Goal: Task Accomplishment & Management: Complete application form

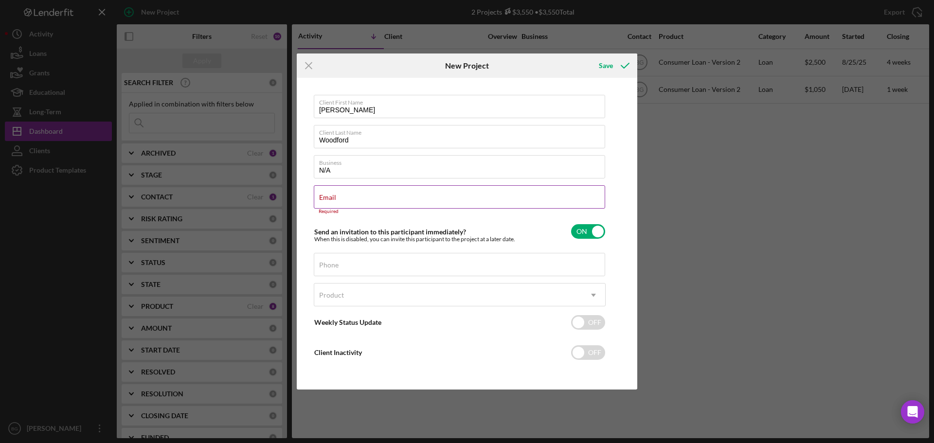
drag, startPoint x: 392, startPoint y: 192, endPoint x: 365, endPoint y: 197, distance: 27.8
click at [365, 197] on div "Email Required" at bounding box center [460, 199] width 292 height 29
paste input "[EMAIL_ADDRESS][DOMAIN_NAME]"
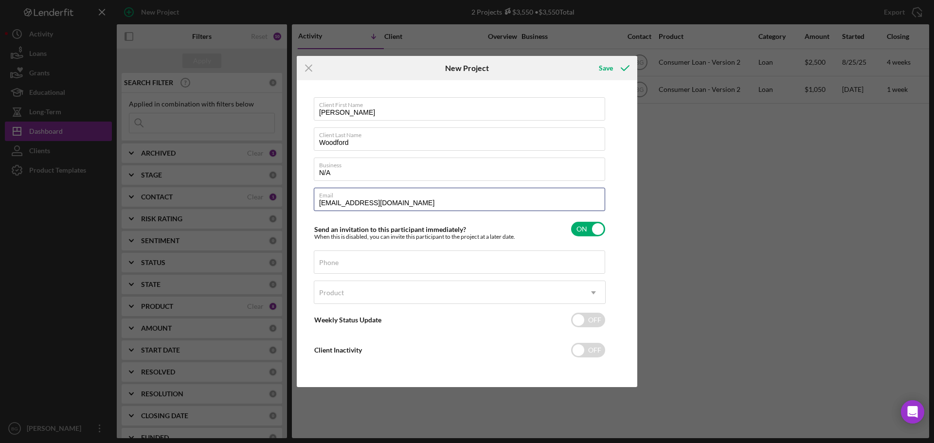
type input "[EMAIL_ADDRESS][DOMAIN_NAME]"
click at [407, 265] on input "Phone" at bounding box center [459, 261] width 291 height 23
type input "[PHONE_NUMBER]"
click at [545, 293] on div "Product" at bounding box center [448, 293] width 268 height 22
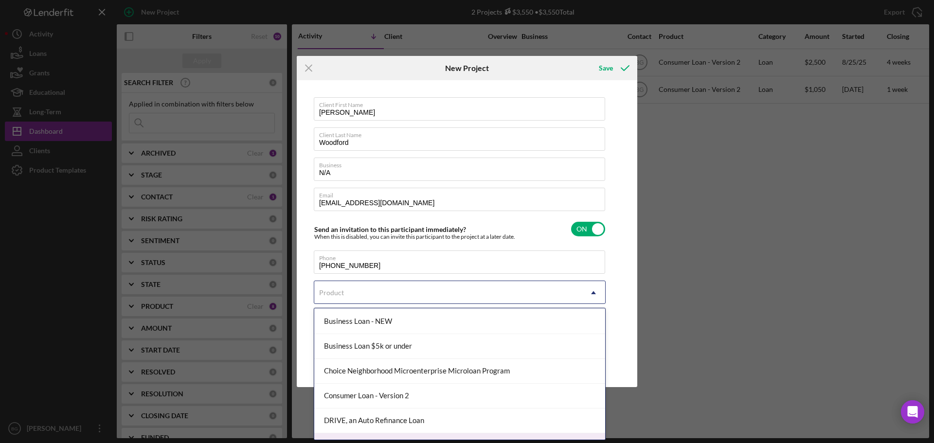
scroll to position [92, 0]
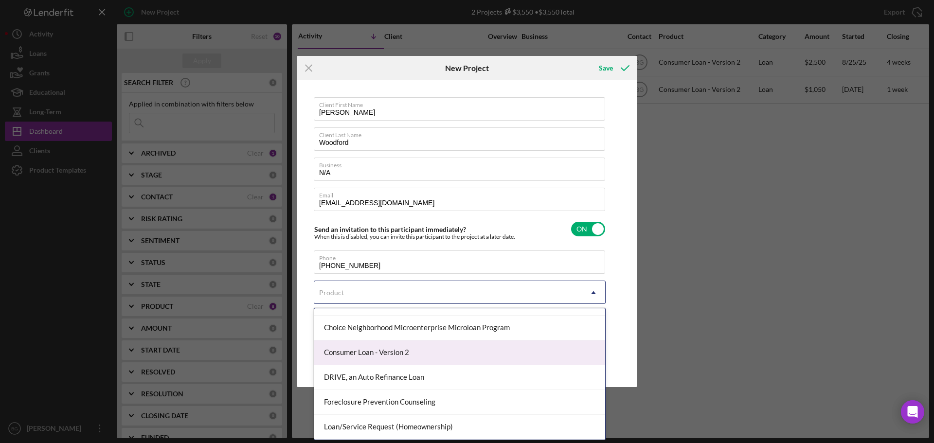
click at [390, 357] on div "Consumer Loan - Version 2" at bounding box center [459, 352] width 291 height 25
checkbox input "true"
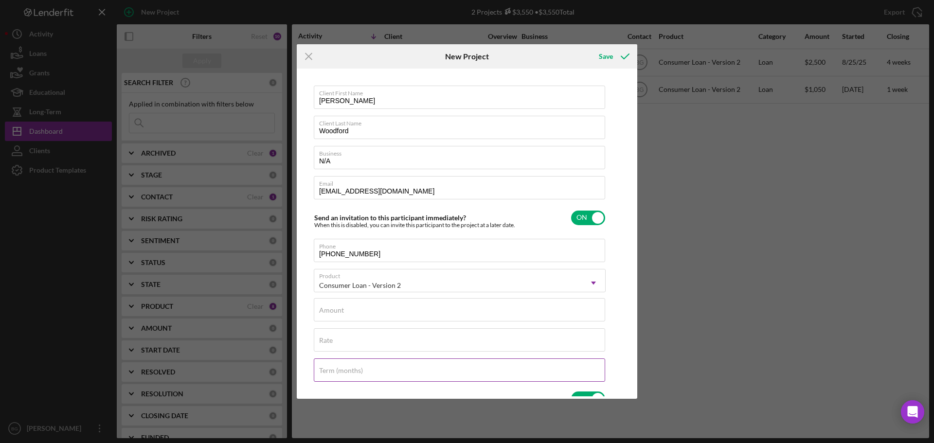
scroll to position [49, 0]
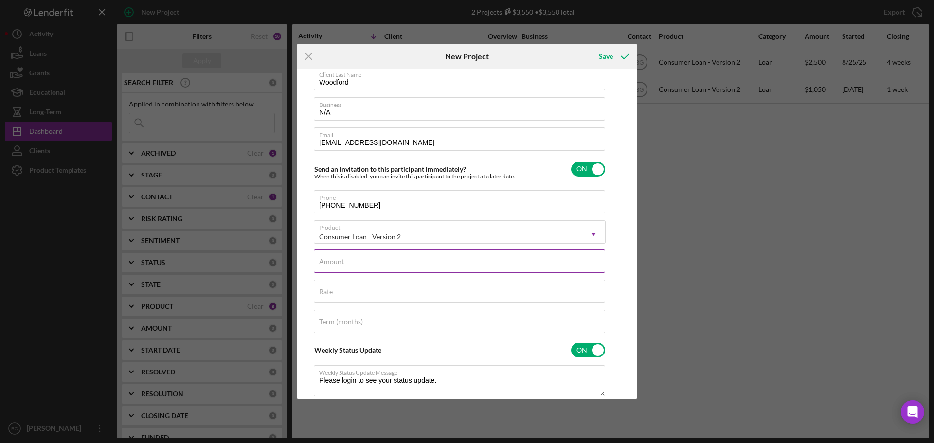
click at [368, 263] on input "Amount" at bounding box center [459, 261] width 291 height 23
type input "$1"
type textarea "Thank you for your application to [PERSON_NAME]! Please login to see what we st…"
type input "$11"
type textarea "Thank you for your application to [PERSON_NAME]! Please login to see what we st…"
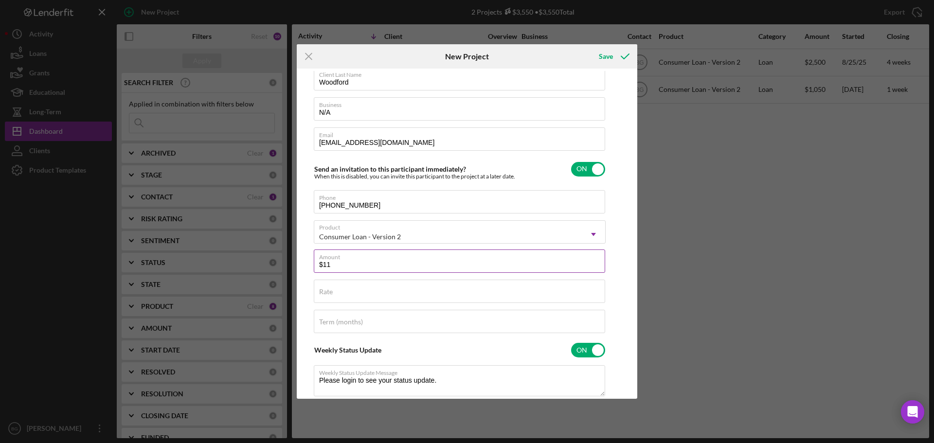
type input "$110"
type textarea "Thank you for your application to [PERSON_NAME]! Please login to see what we st…"
type input "$1,100"
type textarea "Thank you for your application to [PERSON_NAME]! Please login to see what we st…"
type input "$1,100"
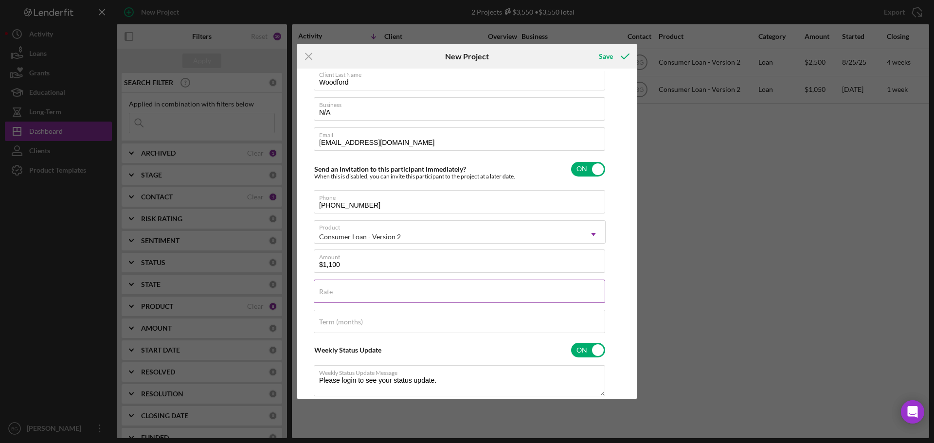
type textarea "Thank you for your application to [PERSON_NAME]! Please login to see what we st…"
click at [361, 299] on input "Rate" at bounding box center [459, 291] width 291 height 23
type input "1%"
type textarea "Thank you for your application to [PERSON_NAME]! Please login to see what we st…"
type input "14%"
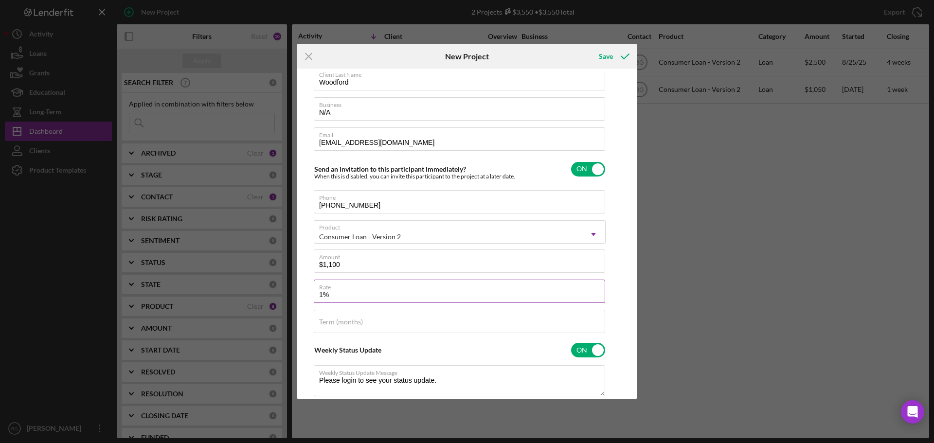
type textarea "Thank you for your application to [PERSON_NAME]! Please login to see what we st…"
type input "14.000%"
type textarea "Thank you for your application to [PERSON_NAME]! Please login to see what we st…"
click at [362, 321] on label "Term (months)" at bounding box center [341, 322] width 44 height 8
click at [362, 321] on input "Term (months)" at bounding box center [459, 321] width 291 height 23
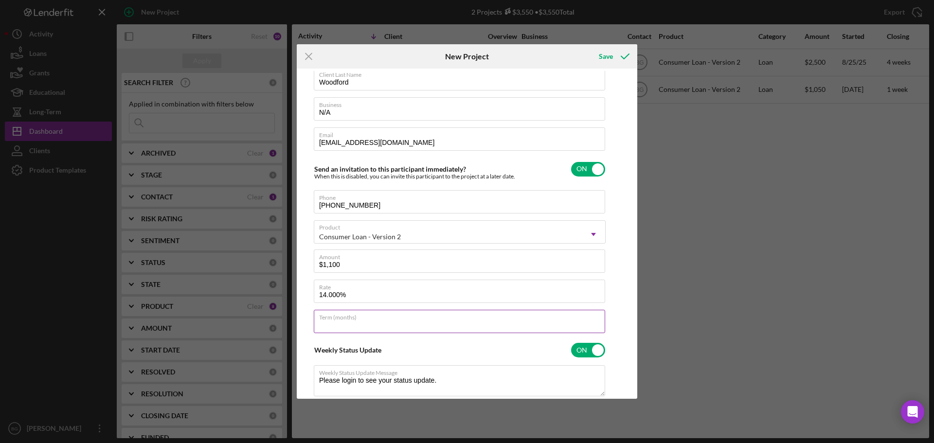
type input "2"
type textarea "Thank you for your application to [PERSON_NAME]! Please login to see what we st…"
type input "24"
type textarea "Thank you for your application to [PERSON_NAME]! Please login to see what we st…"
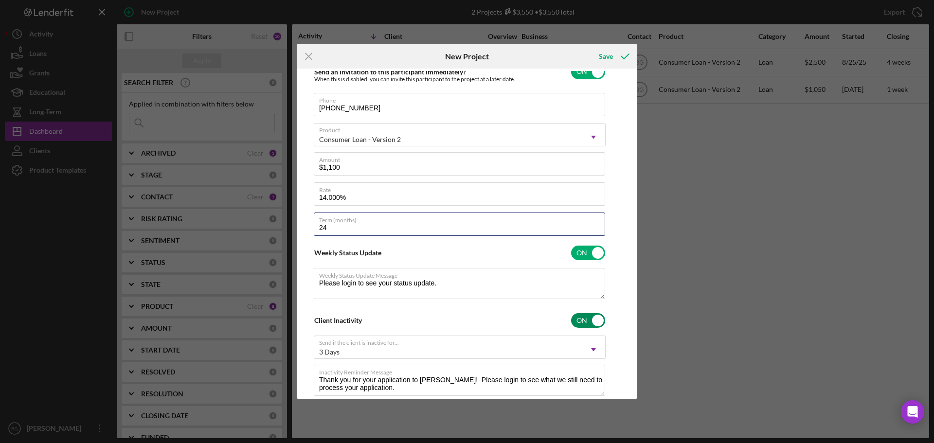
type input "24"
click at [590, 316] on input "checkbox" at bounding box center [588, 320] width 34 height 15
checkbox input "false"
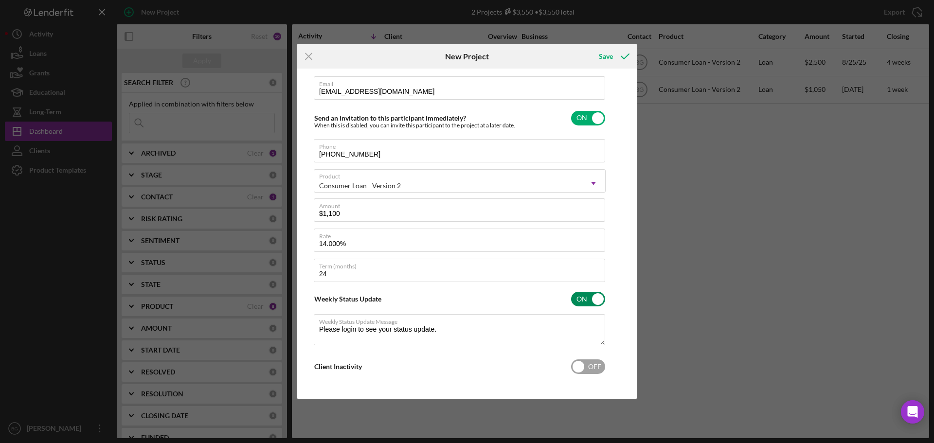
click at [587, 299] on input "checkbox" at bounding box center [588, 299] width 34 height 15
checkbox input "false"
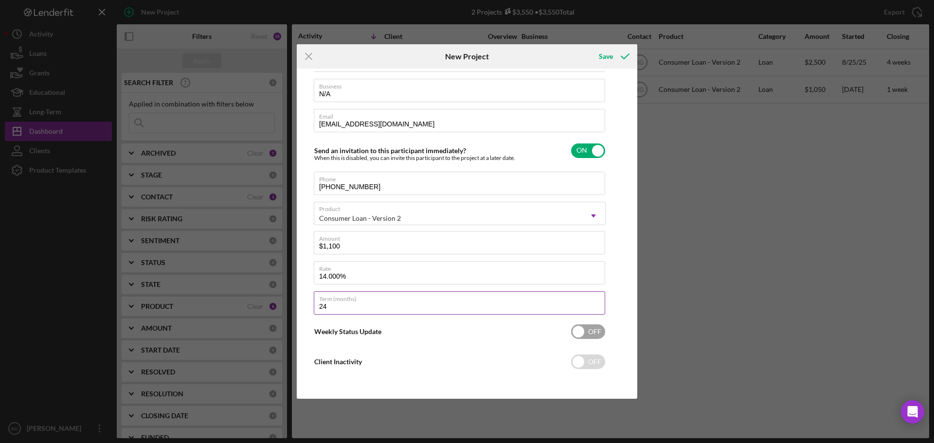
scroll to position [0, 0]
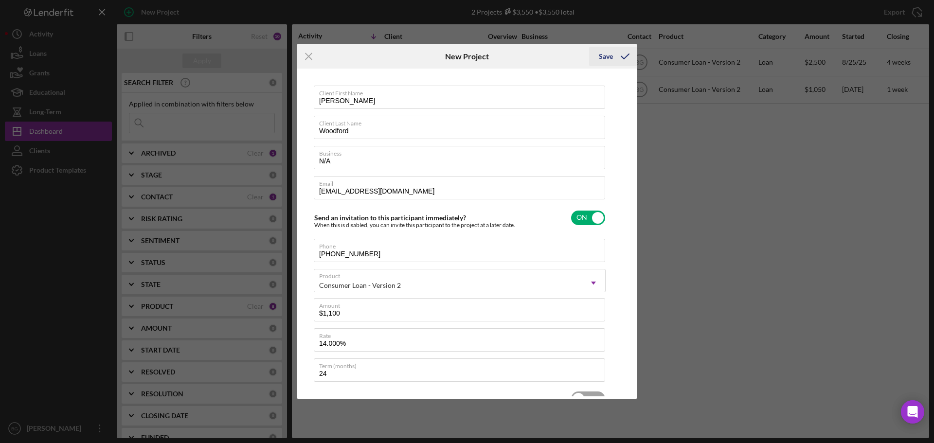
click at [611, 55] on div "Save" at bounding box center [606, 56] width 14 height 19
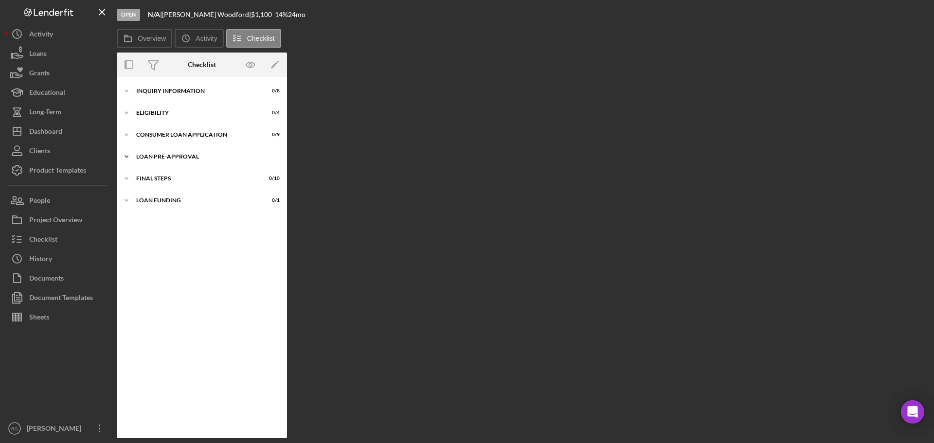
click at [173, 155] on div "Loan Pre-Approval" at bounding box center [205, 157] width 139 height 6
click at [193, 135] on div "Consumer Loan Application" at bounding box center [205, 135] width 139 height 6
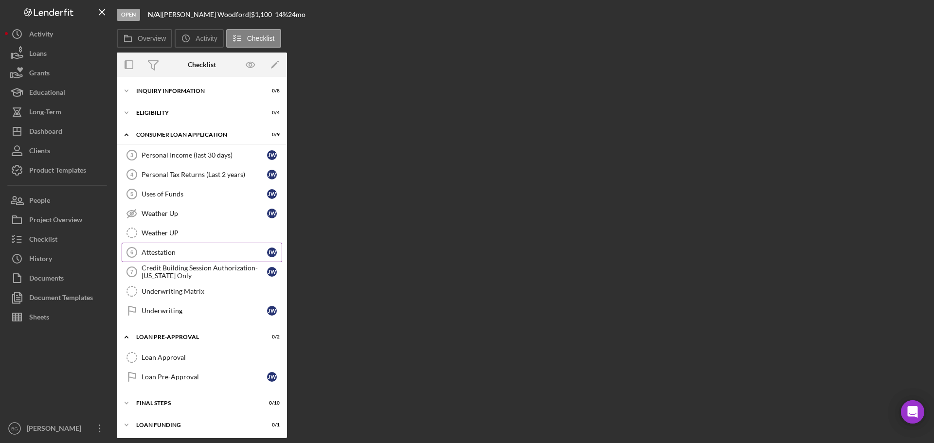
scroll to position [2, 0]
click at [176, 311] on div "Underwriting" at bounding box center [204, 309] width 125 height 8
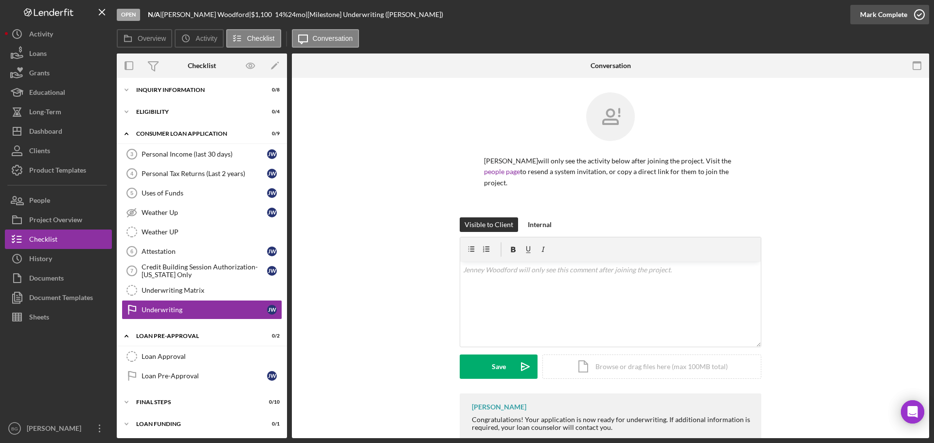
click at [879, 11] on div "Mark Complete" at bounding box center [883, 14] width 47 height 19
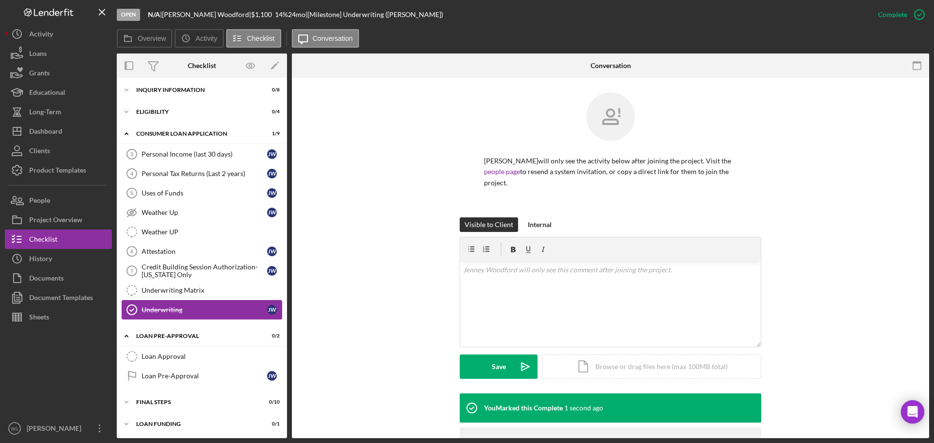
scroll to position [3, 0]
click at [165, 402] on div "FINAL STEPS" at bounding box center [205, 401] width 139 height 6
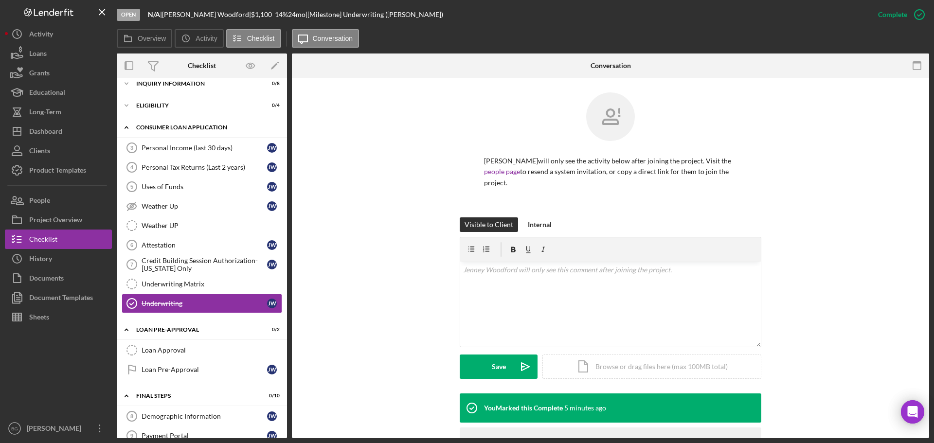
scroll to position [0, 0]
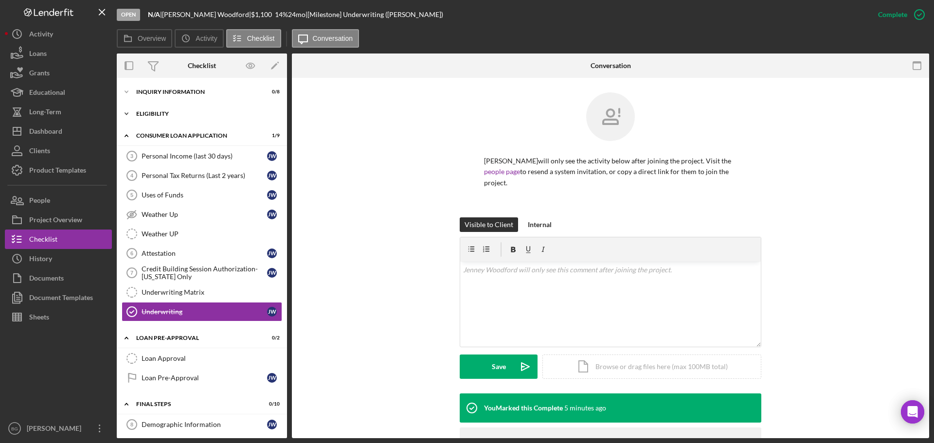
click at [184, 109] on div "Icon/Expander Eligibility 0 / 4" at bounding box center [202, 113] width 170 height 19
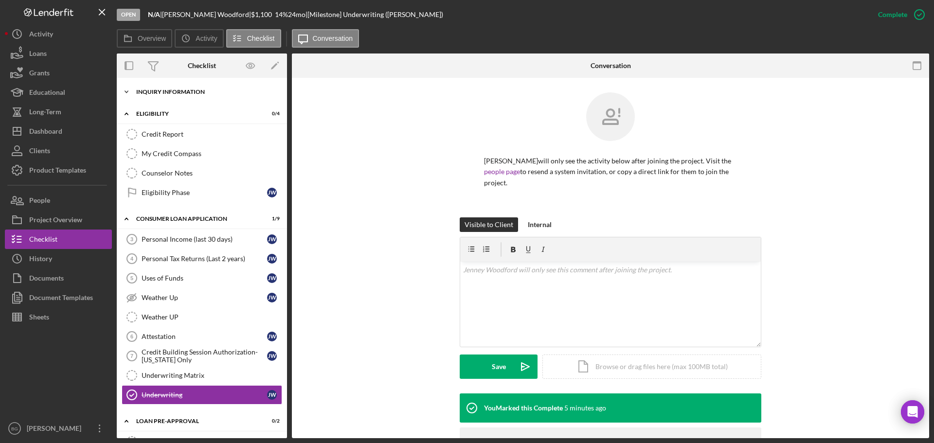
click at [179, 92] on div "Inquiry Information" at bounding box center [205, 92] width 139 height 6
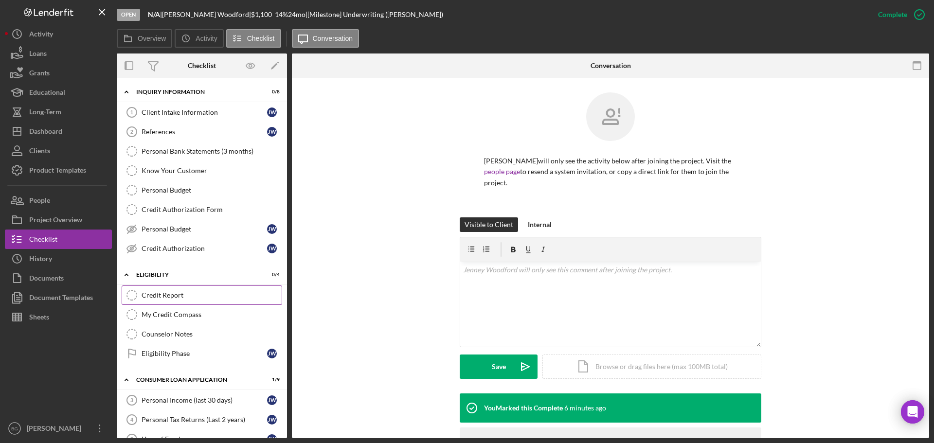
click at [168, 294] on div "Credit Report" at bounding box center [212, 295] width 140 height 8
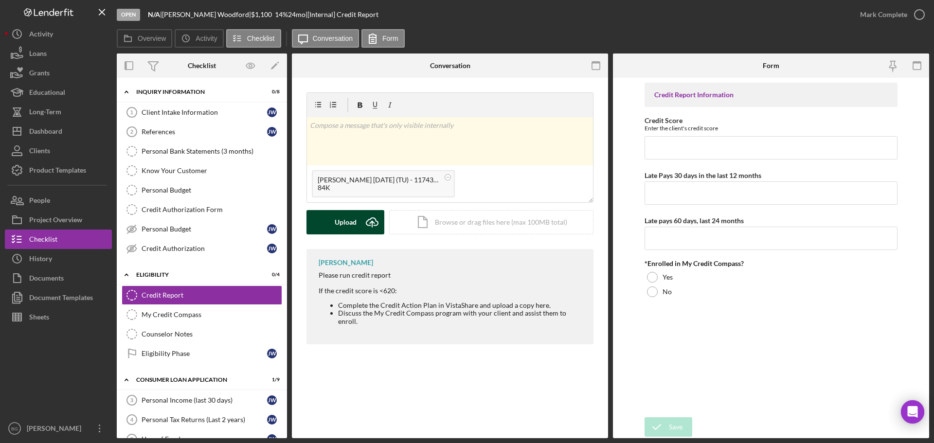
click at [329, 229] on button "Upload Icon/Upload" at bounding box center [345, 222] width 78 height 24
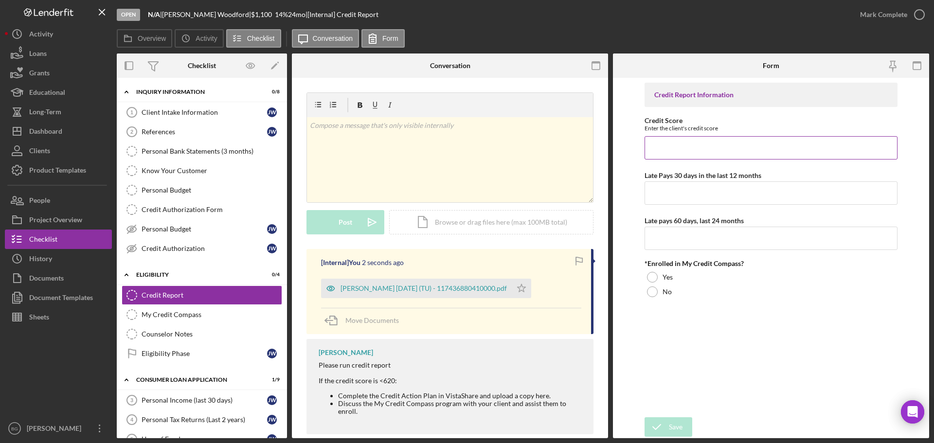
click at [687, 144] on input "Credit Score" at bounding box center [770, 147] width 253 height 23
type input "774"
type input "0"
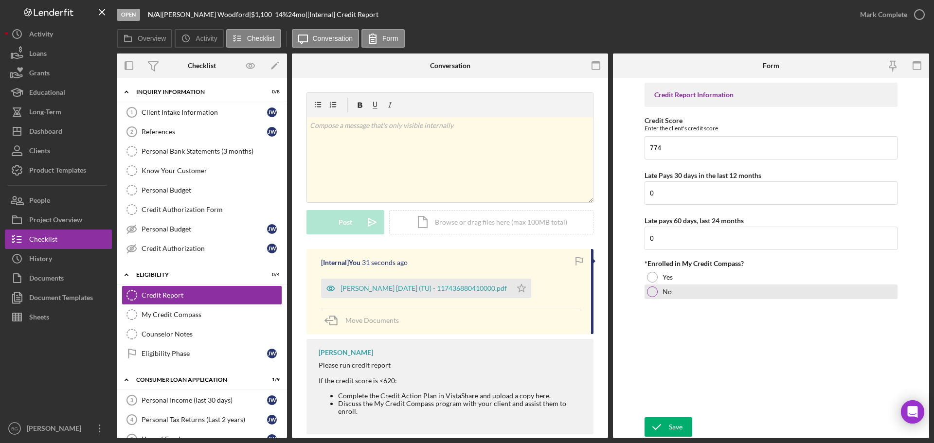
click at [656, 291] on div at bounding box center [652, 291] width 11 height 11
click at [665, 425] on icon "submit" at bounding box center [656, 427] width 24 height 24
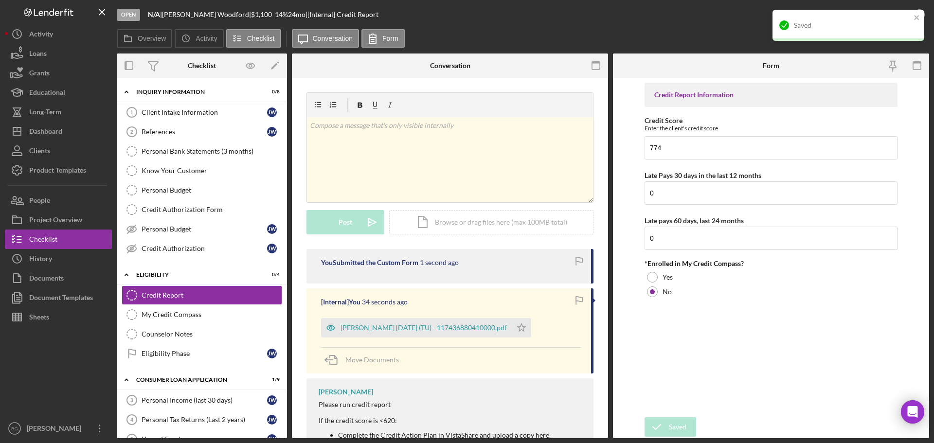
drag, startPoint x: 822, startPoint y: 20, endPoint x: 840, endPoint y: 20, distance: 18.0
click at [822, 20] on div "Saved" at bounding box center [844, 26] width 137 height 16
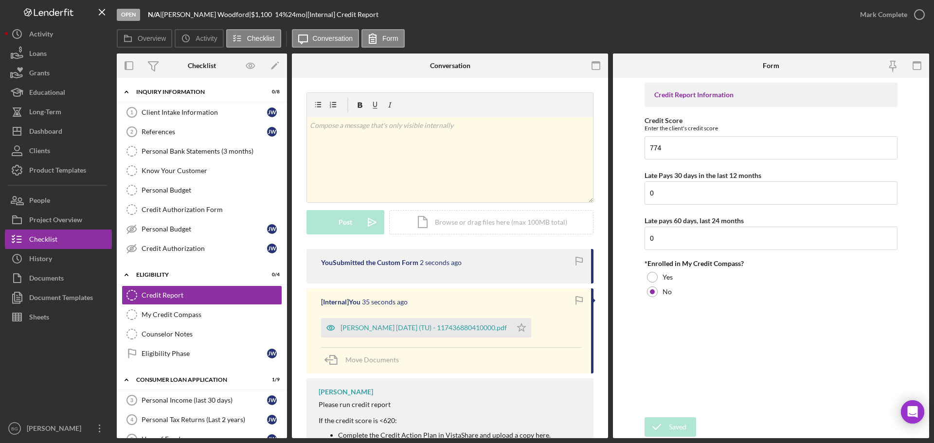
click at [871, 17] on div "Saved" at bounding box center [848, 29] width 156 height 43
click at [871, 17] on div "Mark Complete" at bounding box center [883, 14] width 47 height 19
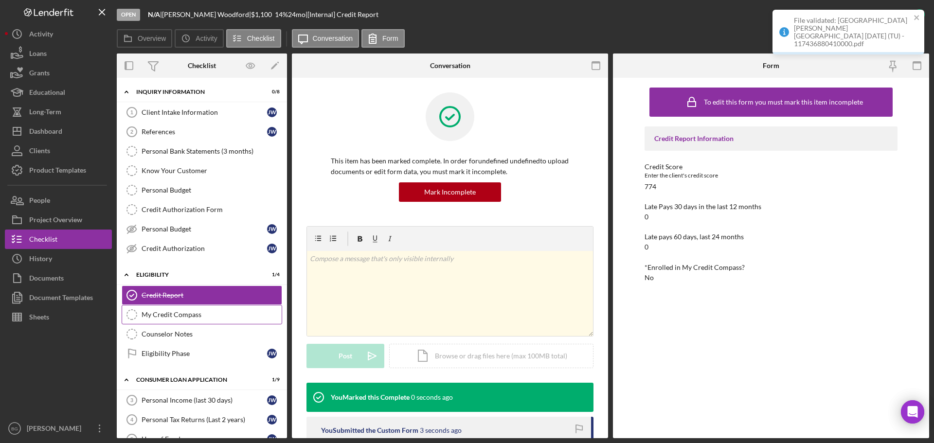
click at [207, 313] on div "My Credit Compass" at bounding box center [212, 315] width 140 height 8
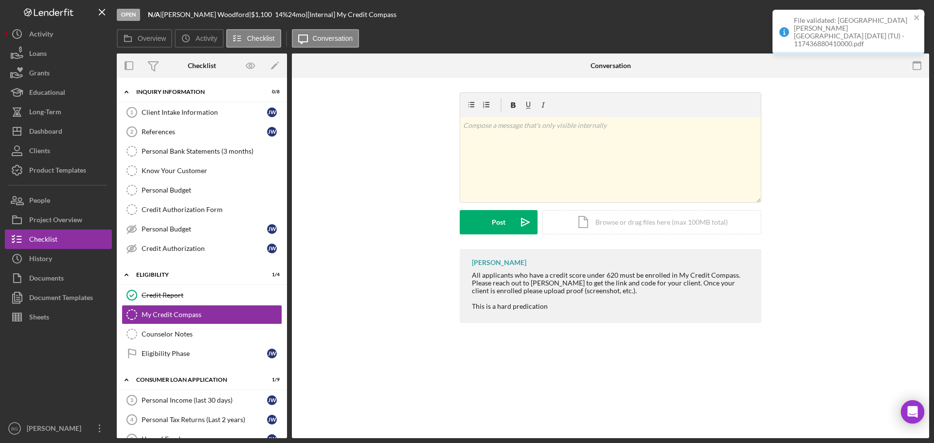
click at [821, 31] on div "File validated: [GEOGRAPHIC_DATA][PERSON_NAME][GEOGRAPHIC_DATA] [DATE] (TU) - 1…" at bounding box center [852, 32] width 117 height 31
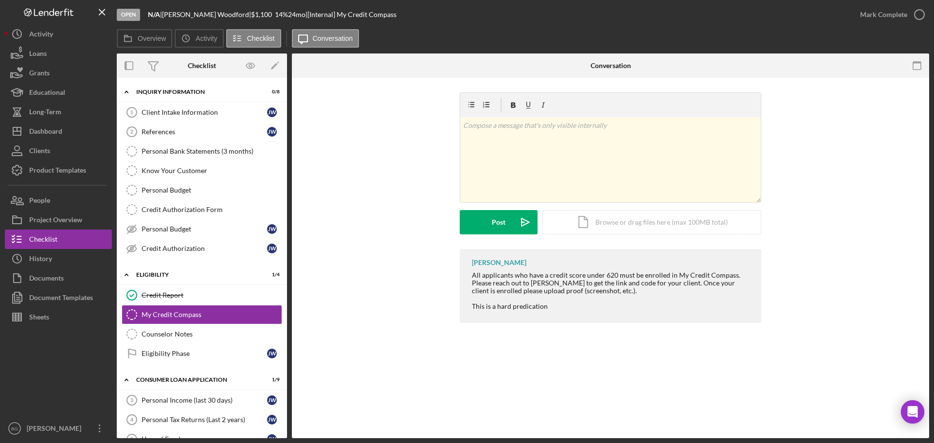
click at [874, 14] on div "Open N/A | [PERSON_NAME] | $1,100 $1,100 14 % 24 mo | [Internal] My Credit Comp…" at bounding box center [467, 221] width 934 height 443
click at [874, 14] on div "Mark Complete" at bounding box center [883, 14] width 47 height 19
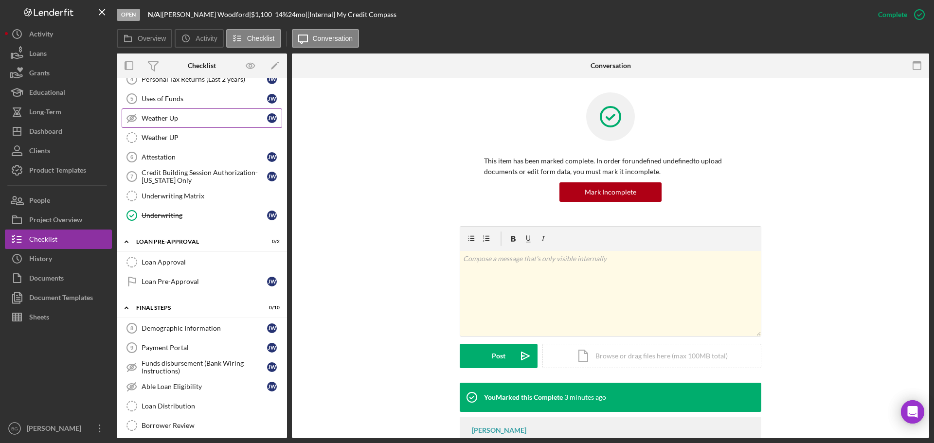
scroll to position [447, 0]
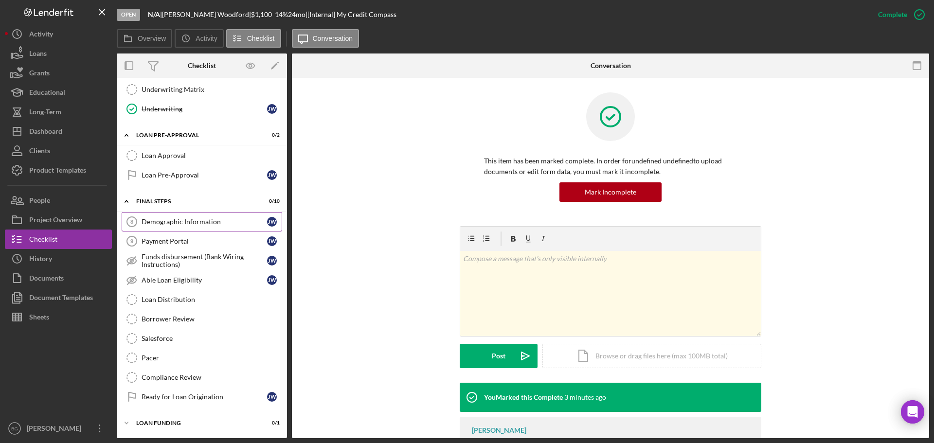
click at [192, 223] on div "Demographic Information" at bounding box center [204, 222] width 125 height 8
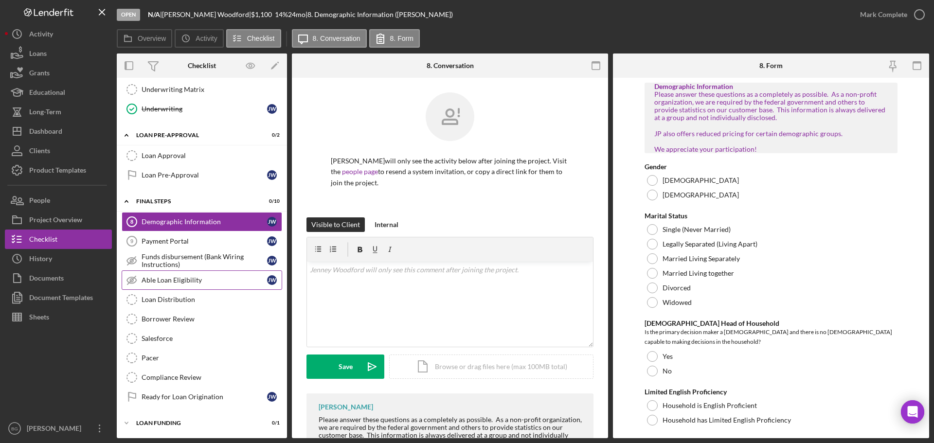
scroll to position [252, 0]
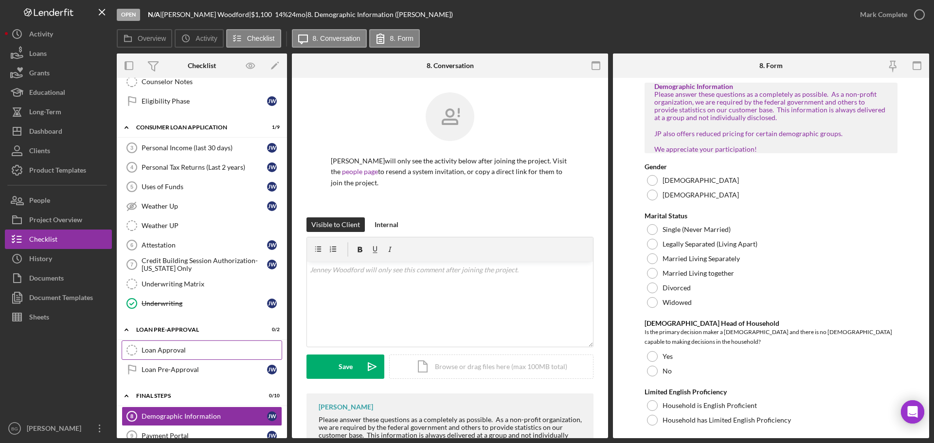
click at [204, 347] on div "Loan Approval" at bounding box center [212, 350] width 140 height 8
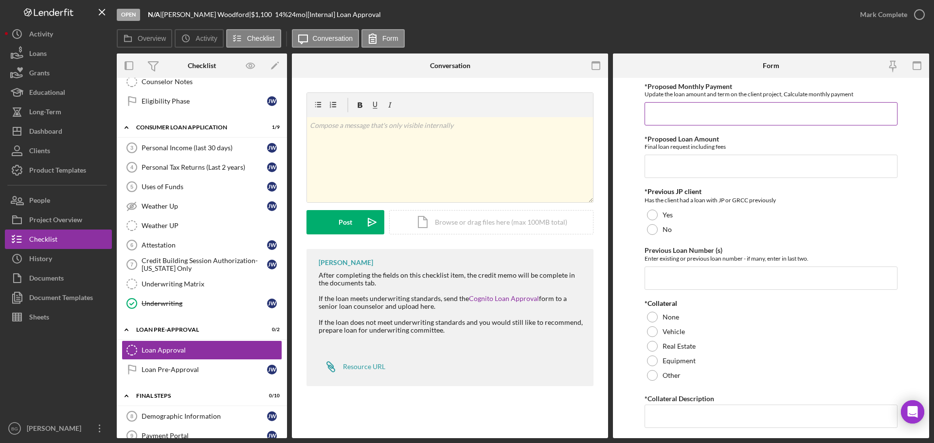
click at [662, 108] on input "*Proposed Monthly Payment" at bounding box center [770, 113] width 253 height 23
type input "$55"
click at [674, 165] on input "*Proposed Loan Amount" at bounding box center [770, 166] width 253 height 23
type input "$1,100"
click at [654, 228] on div at bounding box center [652, 229] width 11 height 11
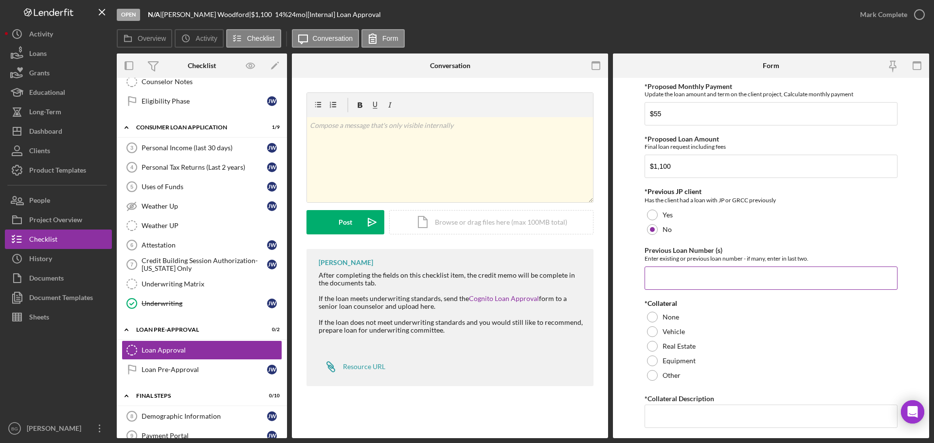
click at [663, 275] on input "Previous Loan Number (s)" at bounding box center [770, 278] width 253 height 23
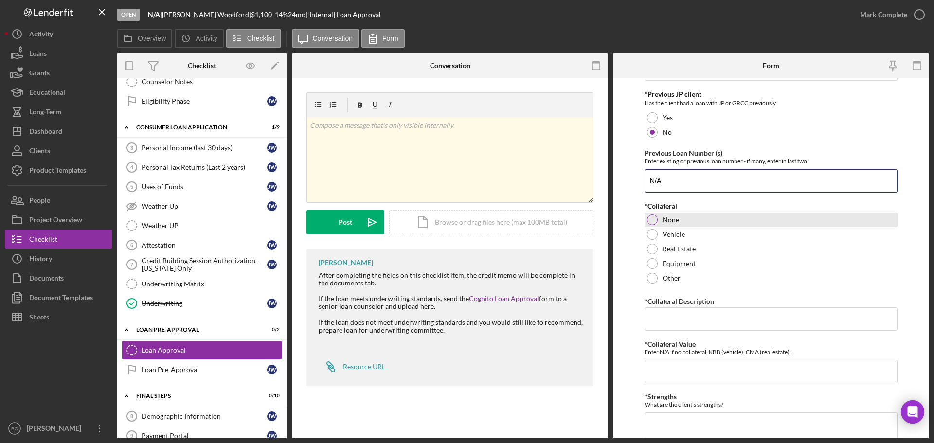
type input "N/A"
click at [653, 223] on div at bounding box center [652, 219] width 11 height 11
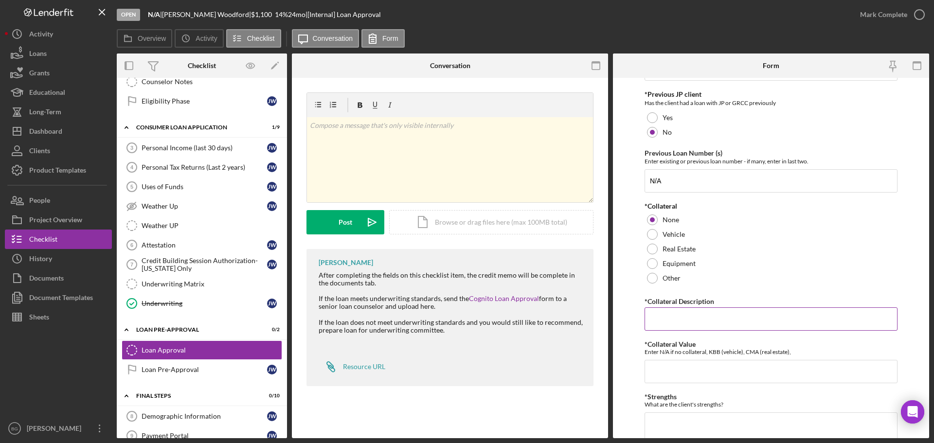
click at [675, 319] on input "*Collateral Description" at bounding box center [770, 318] width 253 height 23
type input "N/A"
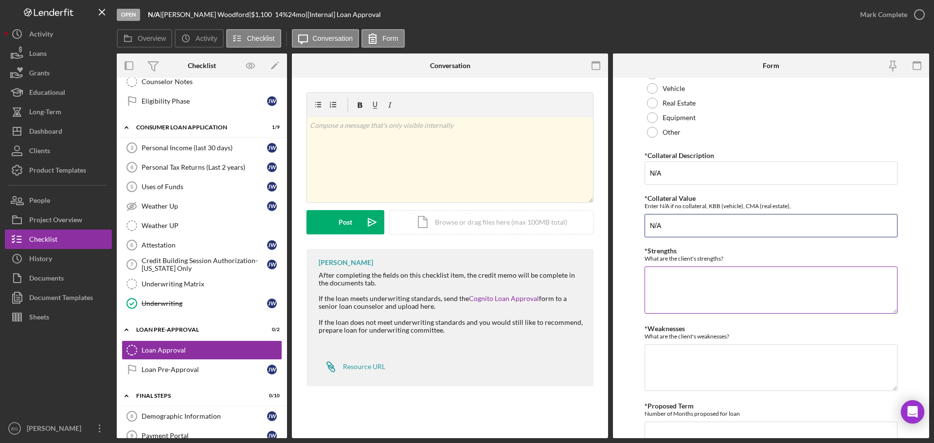
type input "N/A"
click at [697, 282] on textarea "*Strengths" at bounding box center [770, 290] width 253 height 47
type textarea "Great Credit Score Clean Bank Statements"
type textarea "I"
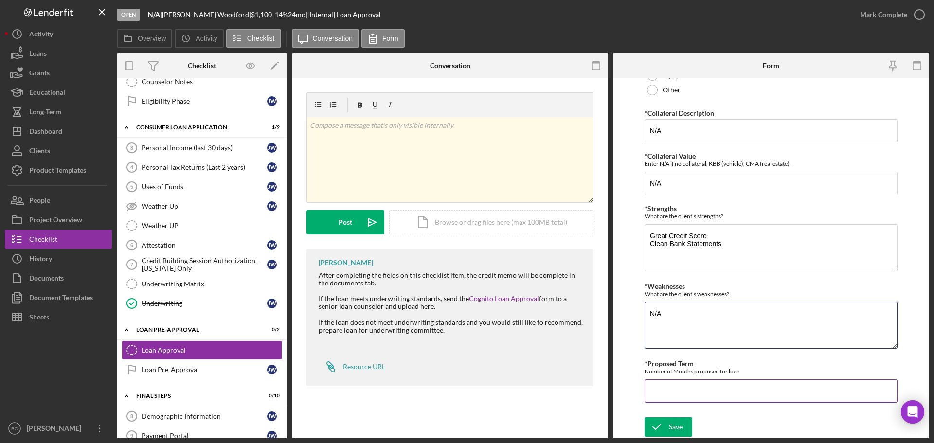
type textarea "N/A"
click at [678, 389] on input "*Proposed Term" at bounding box center [770, 390] width 253 height 23
type input "24"
click at [679, 432] on div "Save" at bounding box center [676, 426] width 14 height 19
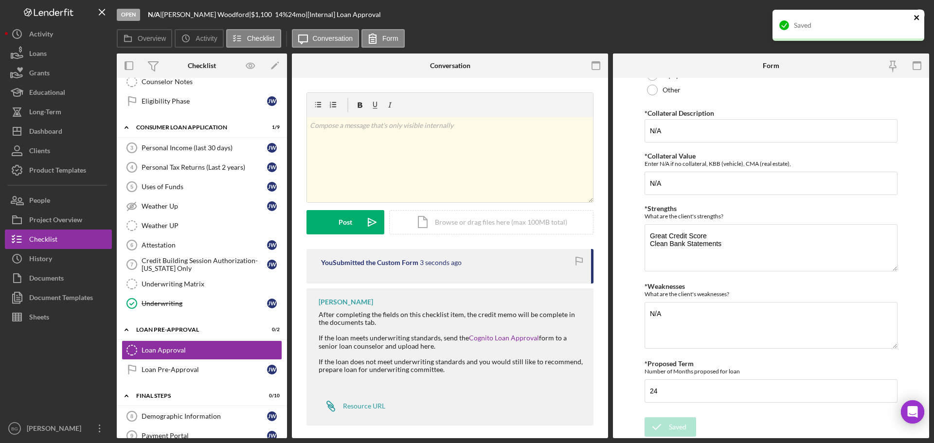
click at [914, 16] on icon "close" at bounding box center [916, 18] width 7 height 8
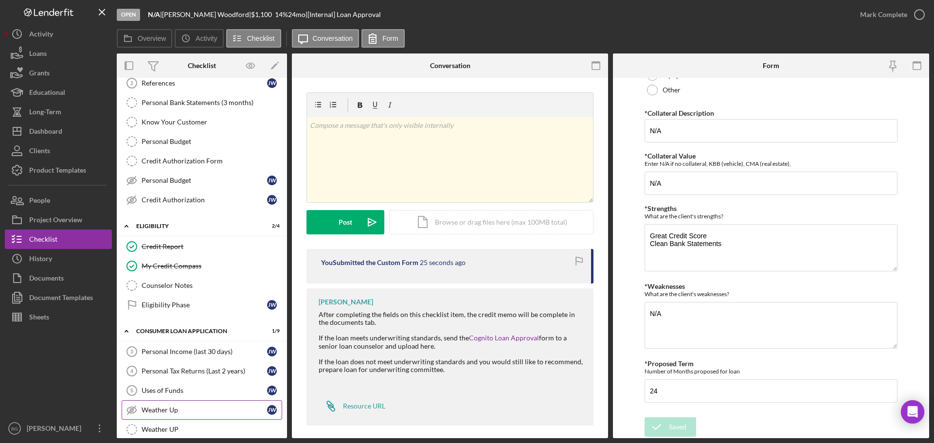
scroll to position [97, 0]
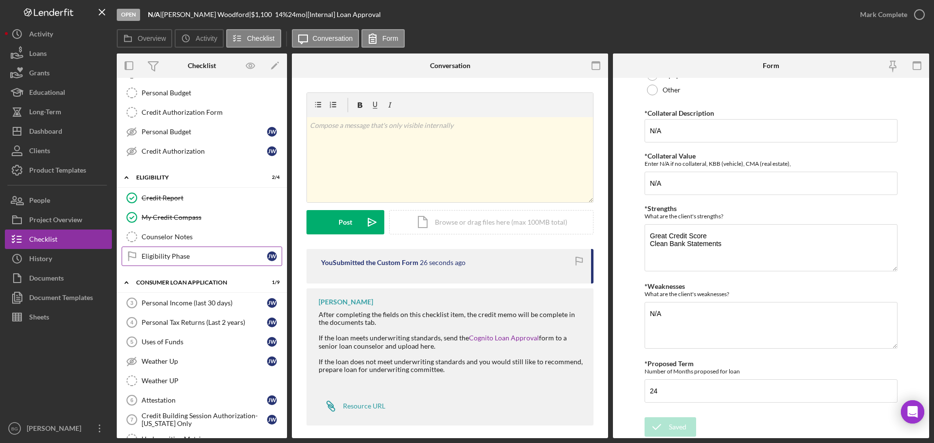
click at [204, 258] on div "Eligibility Phase" at bounding box center [204, 256] width 125 height 8
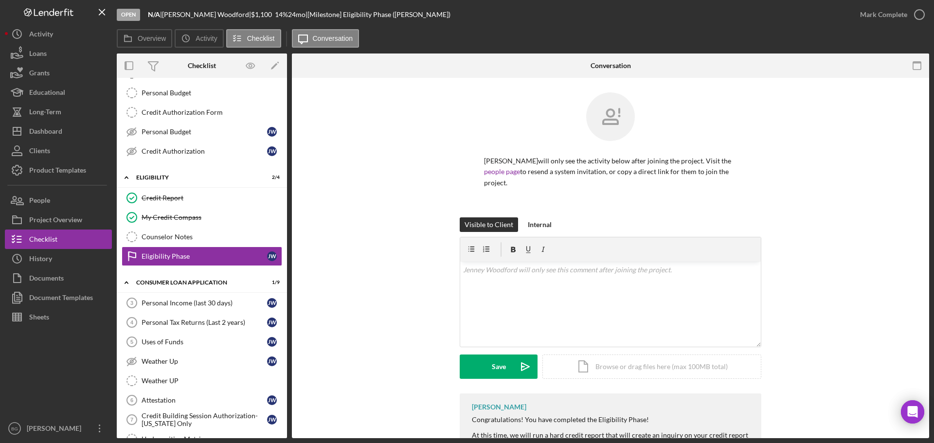
scroll to position [49, 0]
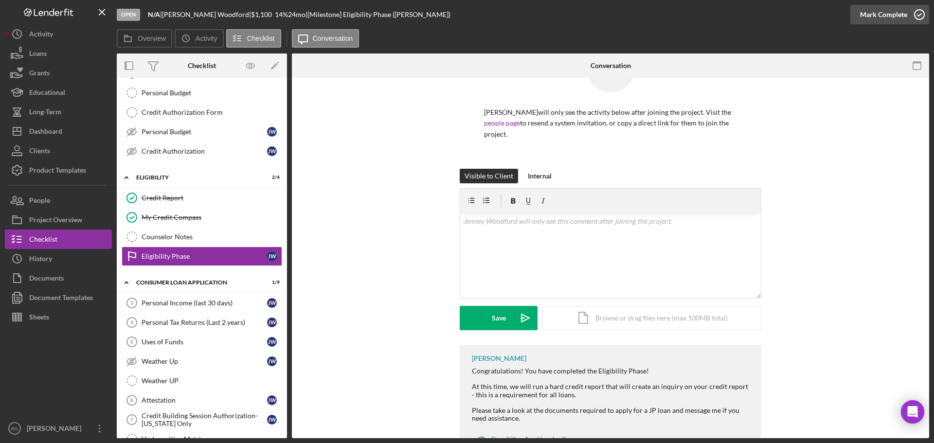
click at [898, 16] on div "Mark Complete" at bounding box center [883, 14] width 47 height 19
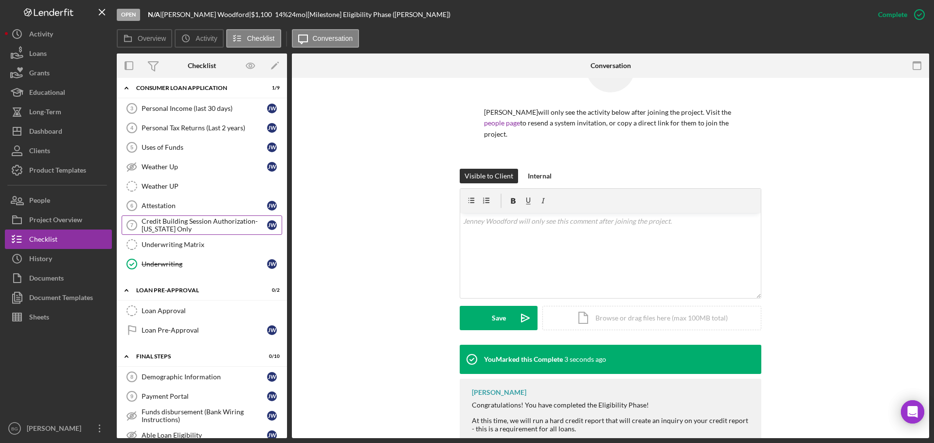
scroll to position [340, 0]
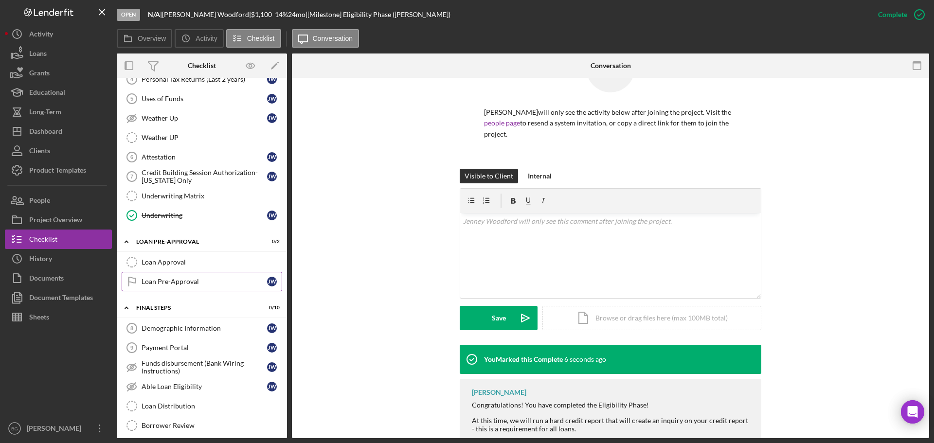
click at [202, 283] on div "Loan Pre-Approval" at bounding box center [204, 282] width 125 height 8
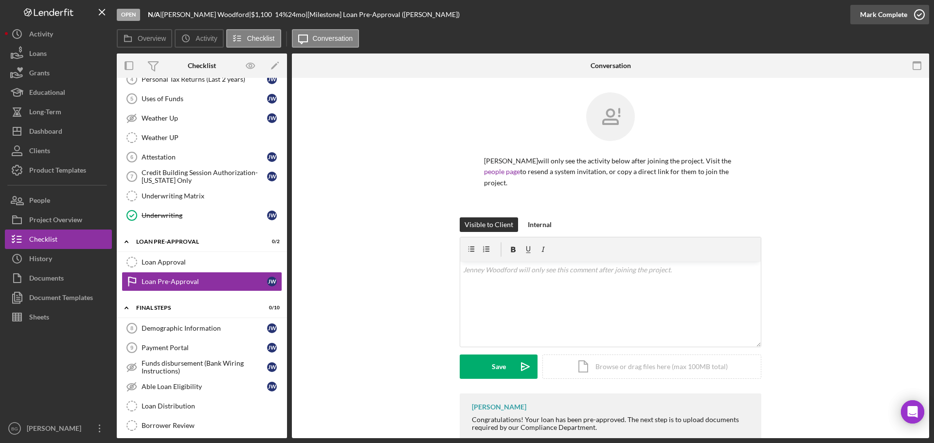
click at [908, 18] on icon "button" at bounding box center [919, 14] width 24 height 24
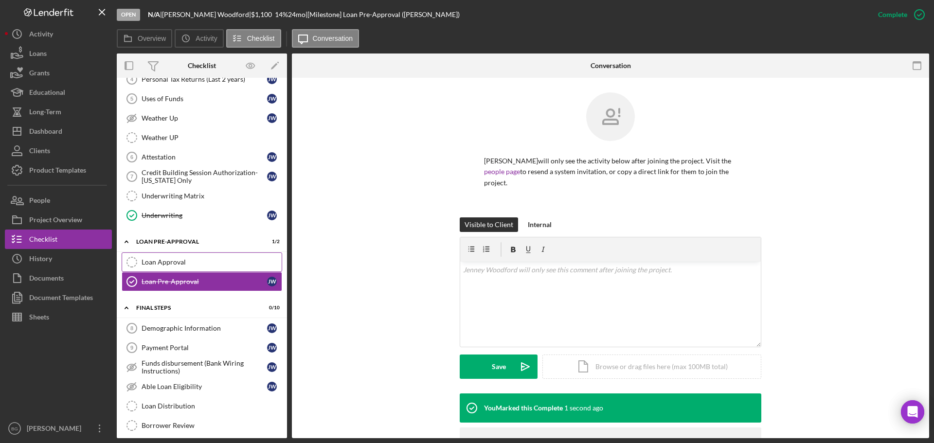
click at [181, 265] on div "Loan Approval" at bounding box center [212, 262] width 140 height 8
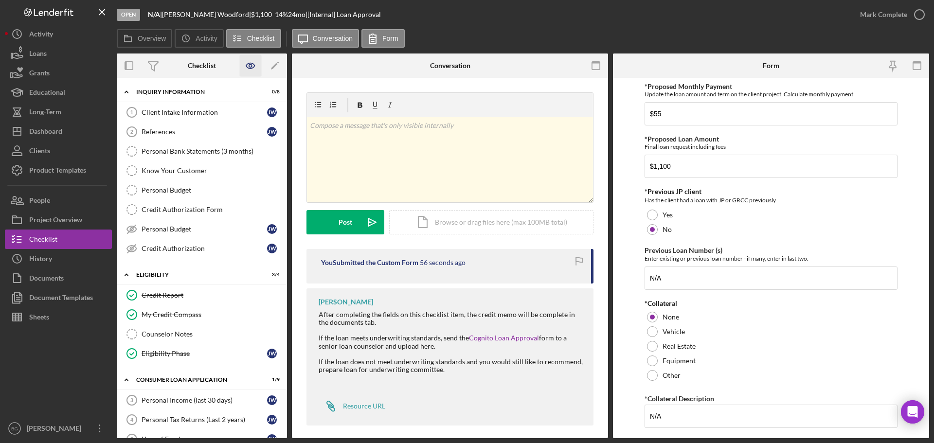
click at [250, 68] on icon "button" at bounding box center [251, 66] width 22 height 22
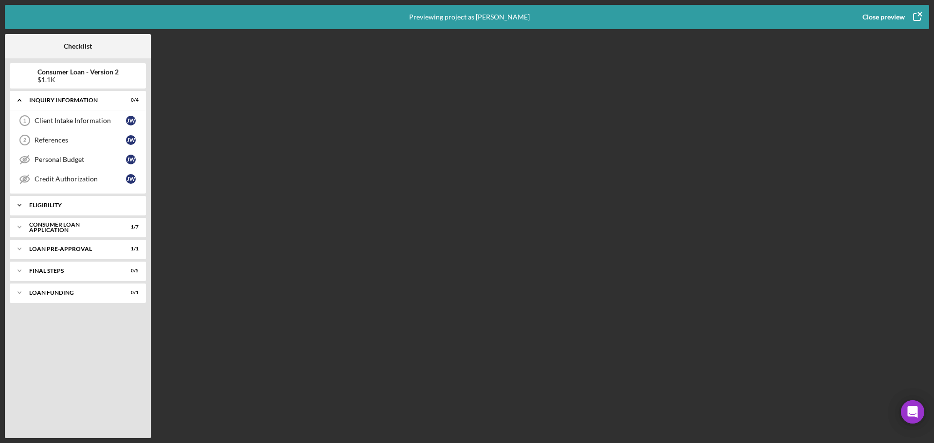
click at [71, 208] on div "Eligibility" at bounding box center [81, 205] width 105 height 6
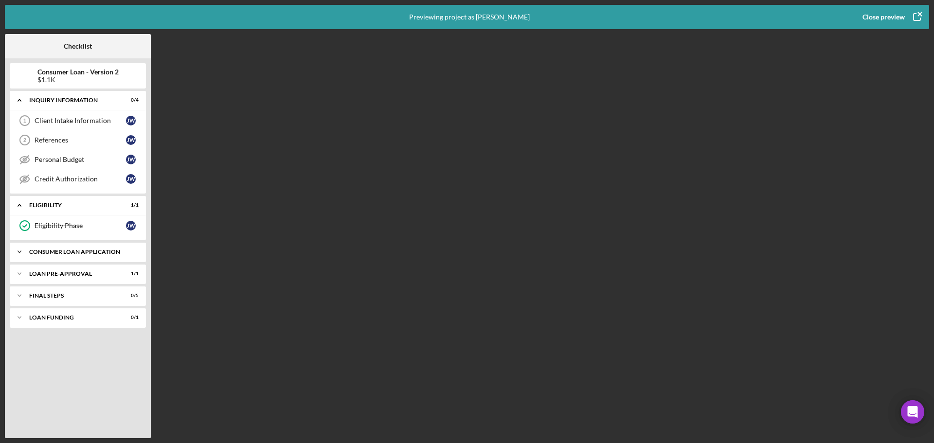
click at [68, 250] on div "Consumer Loan Application" at bounding box center [81, 252] width 105 height 6
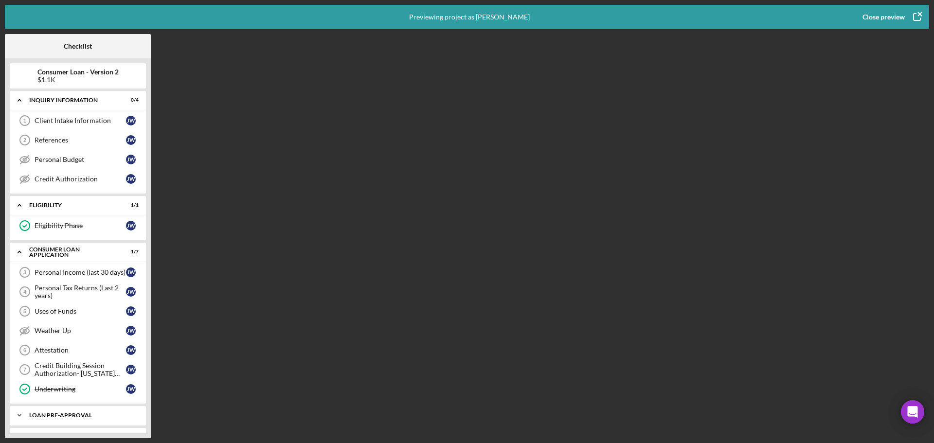
click at [64, 412] on div "Icon/Expander Loan Pre-Approval 1 / 1" at bounding box center [78, 415] width 136 height 19
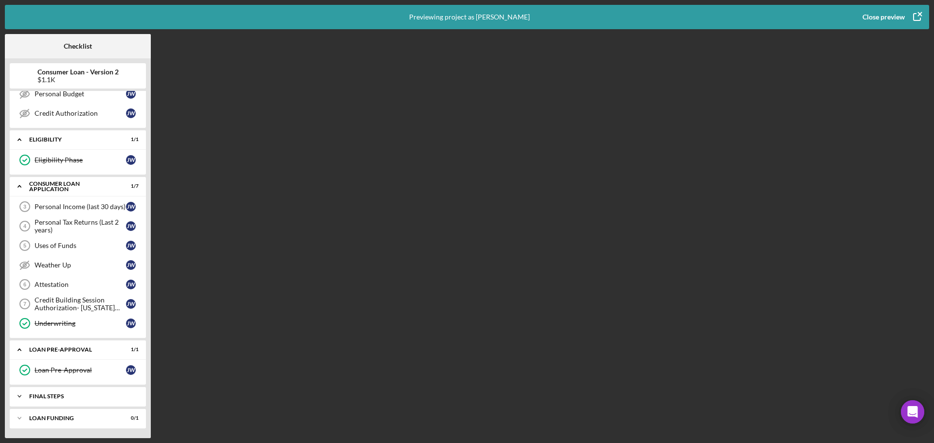
click at [62, 402] on div "Icon/Expander FINAL STEPS 0 / 5" at bounding box center [78, 396] width 136 height 19
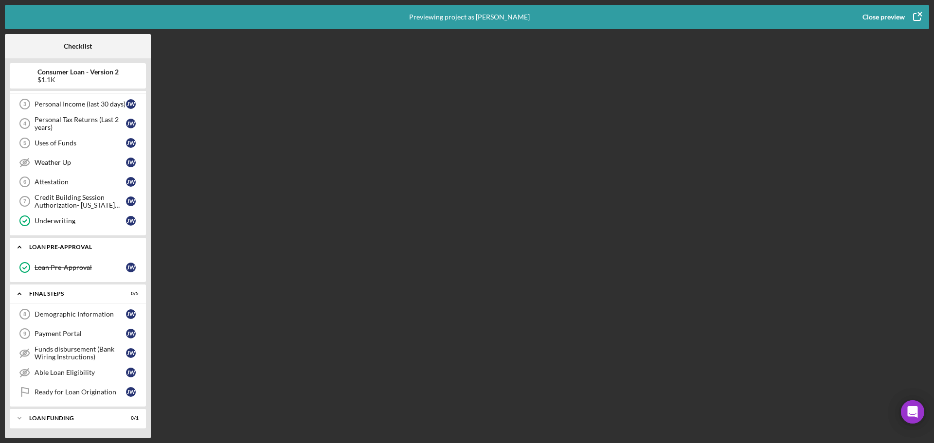
click at [55, 248] on div "Loan Pre-Approval" at bounding box center [81, 247] width 105 height 6
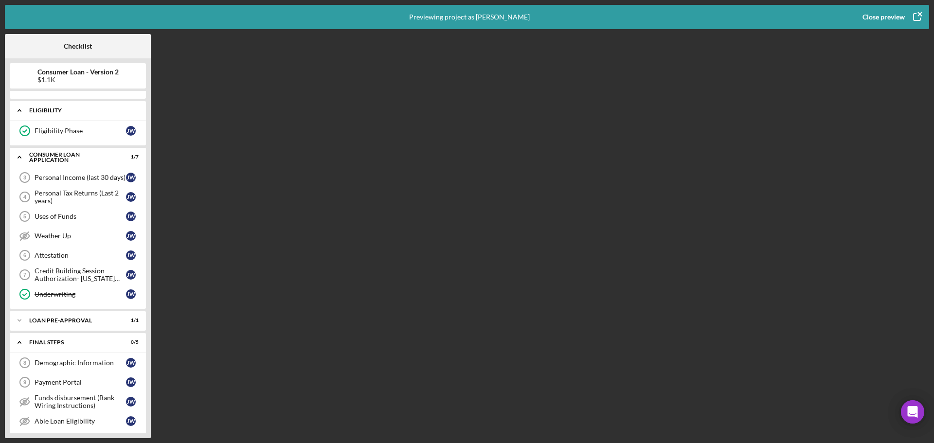
scroll to position [0, 0]
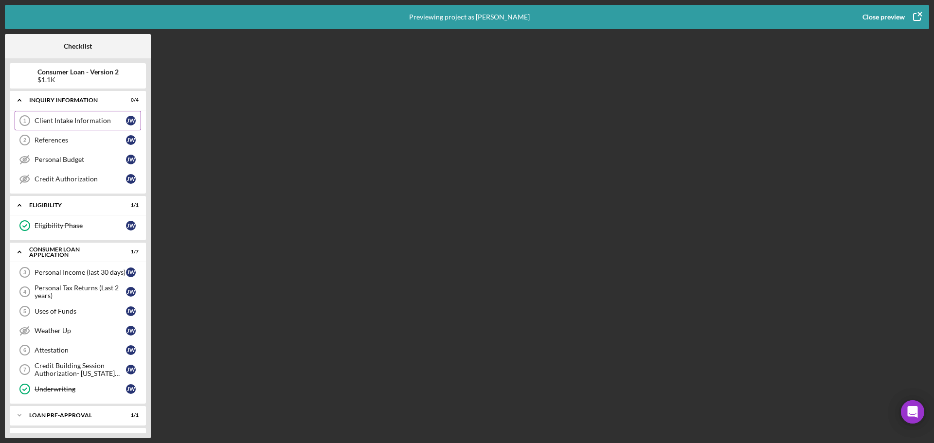
click at [71, 125] on div "Client Intake Information 1 Client Intake Information [PERSON_NAME]" at bounding box center [78, 120] width 126 height 19
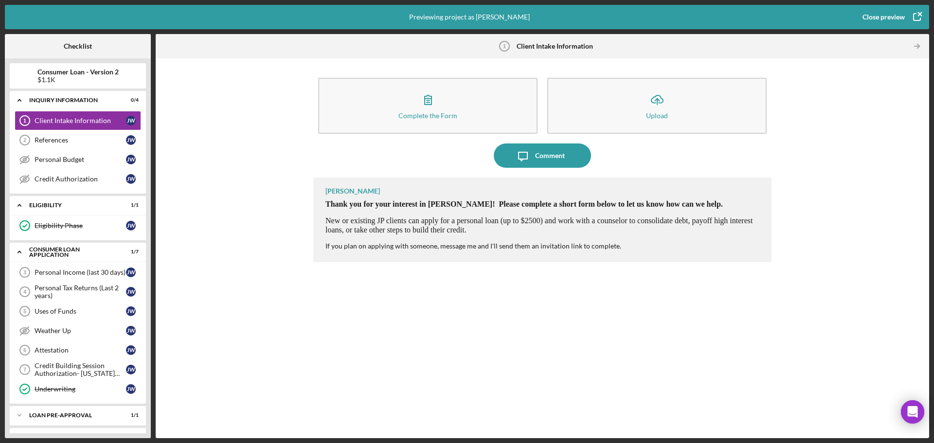
click at [888, 18] on div "Close preview" at bounding box center [883, 16] width 42 height 19
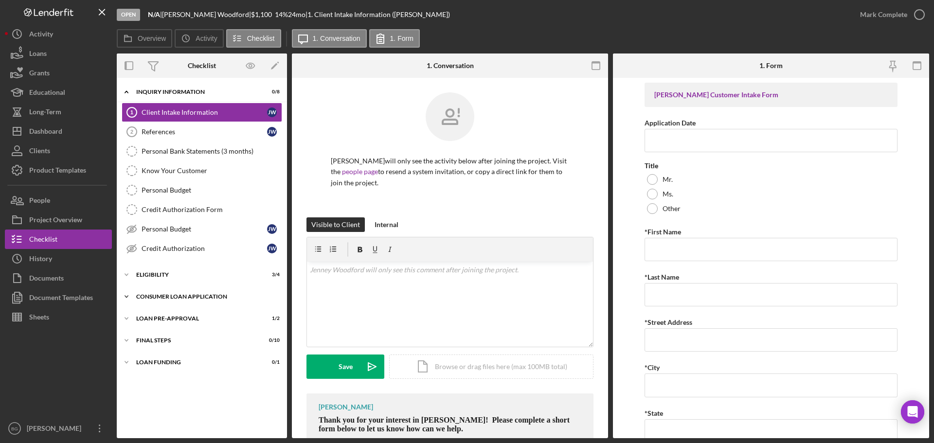
click at [161, 299] on div "Consumer Loan Application" at bounding box center [205, 297] width 139 height 6
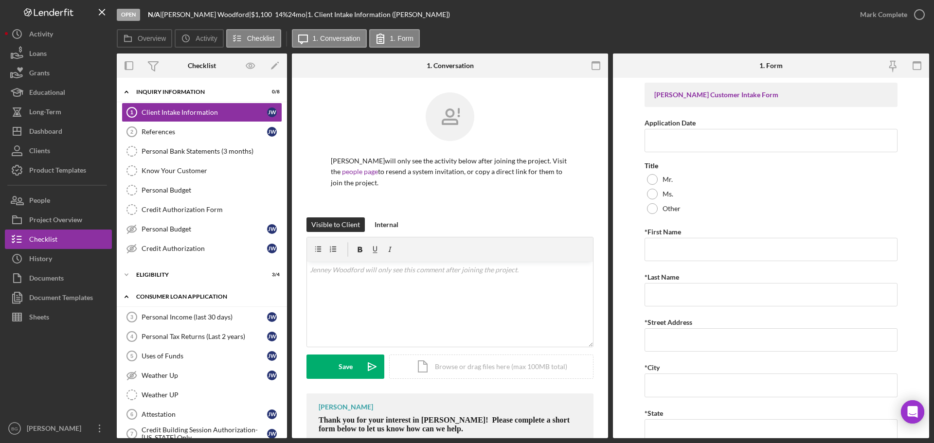
click at [161, 299] on div "Consumer Loan Application" at bounding box center [205, 297] width 139 height 6
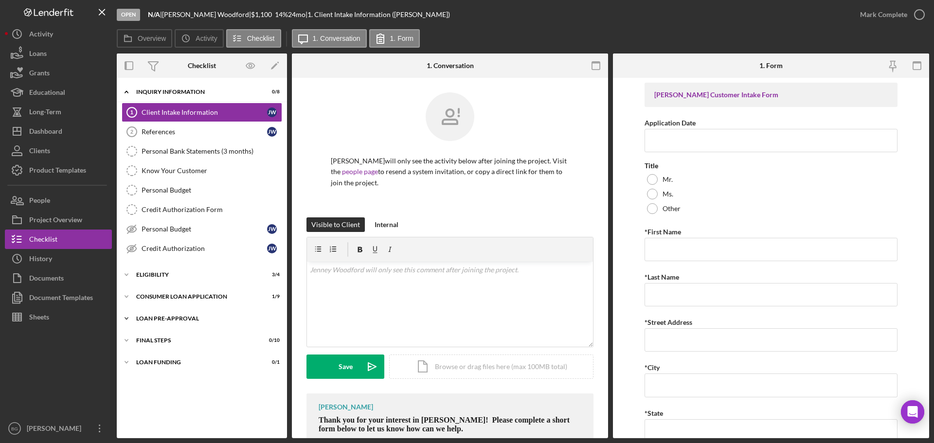
click at [165, 318] on div "Loan Pre-Approval" at bounding box center [205, 319] width 139 height 6
click at [171, 338] on div "Loan Approval" at bounding box center [212, 339] width 140 height 8
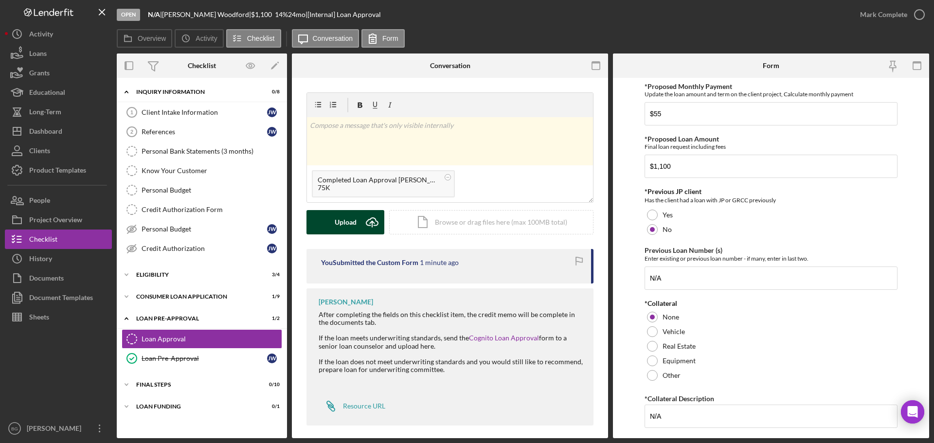
click at [329, 223] on button "Upload Icon/Upload" at bounding box center [345, 222] width 78 height 24
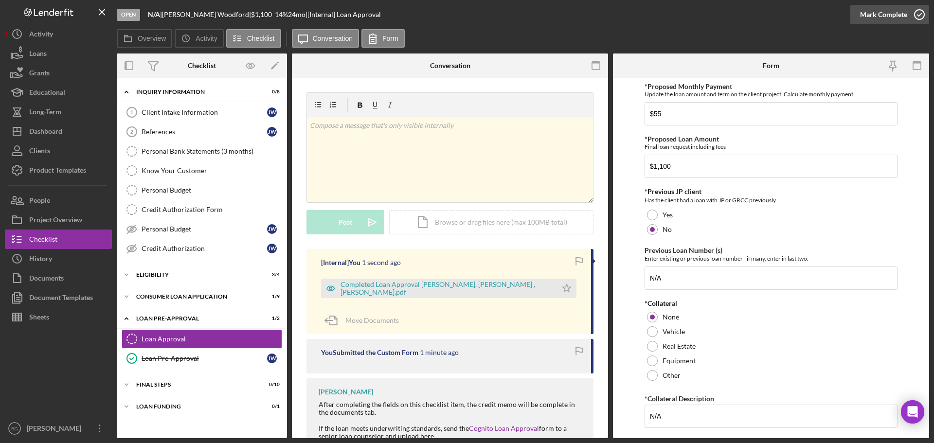
click at [879, 14] on div "Mark Complete" at bounding box center [883, 14] width 47 height 19
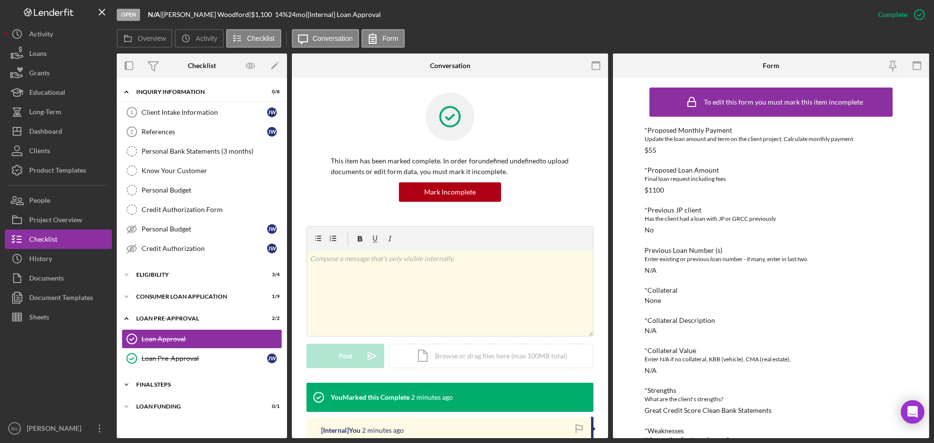
click at [174, 387] on div "FINAL STEPS" at bounding box center [205, 385] width 139 height 6
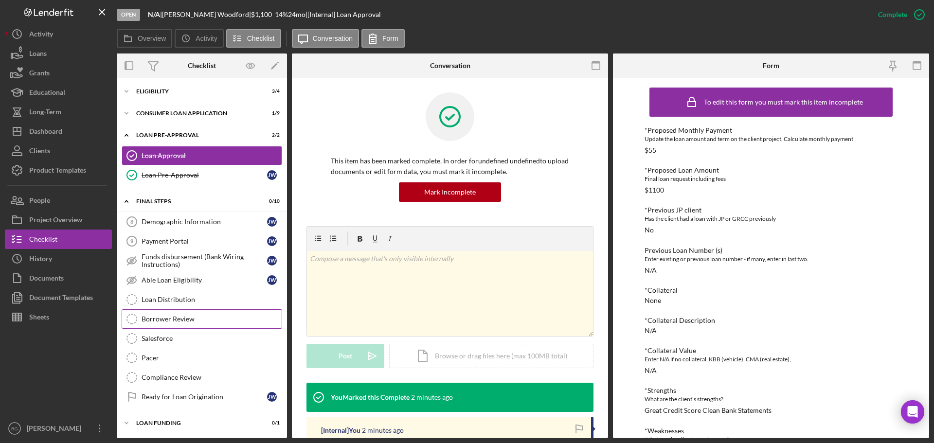
click at [162, 320] on div "Borrower Review" at bounding box center [212, 319] width 140 height 8
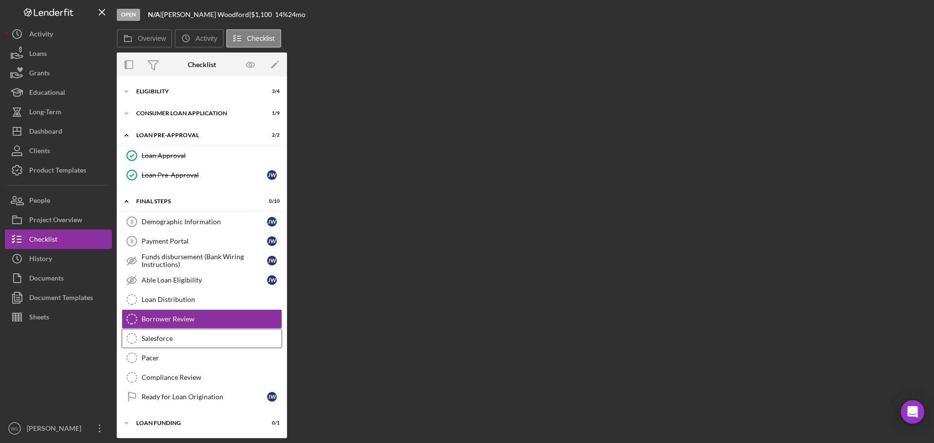
scroll to position [183, 0]
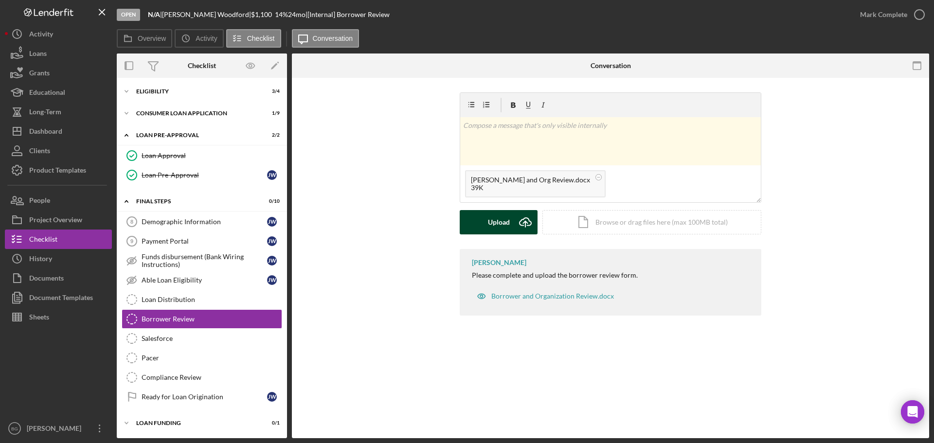
click at [504, 227] on div "Upload" at bounding box center [499, 222] width 22 height 24
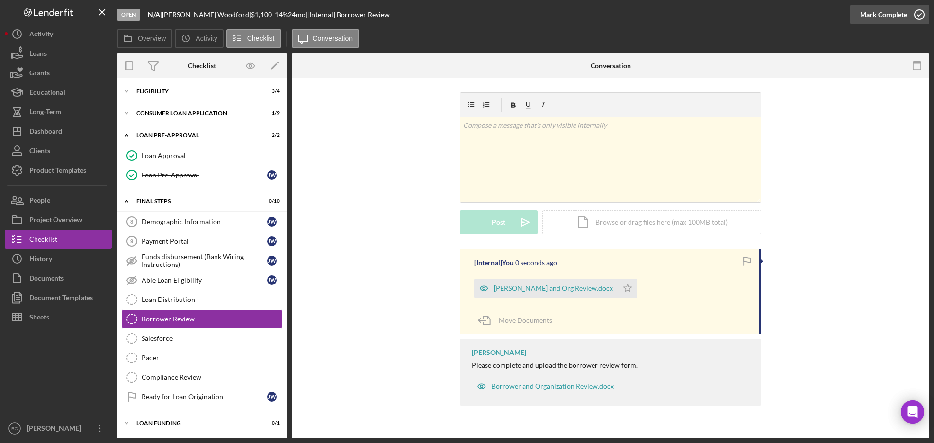
click at [869, 14] on div "Mark Complete" at bounding box center [883, 14] width 47 height 19
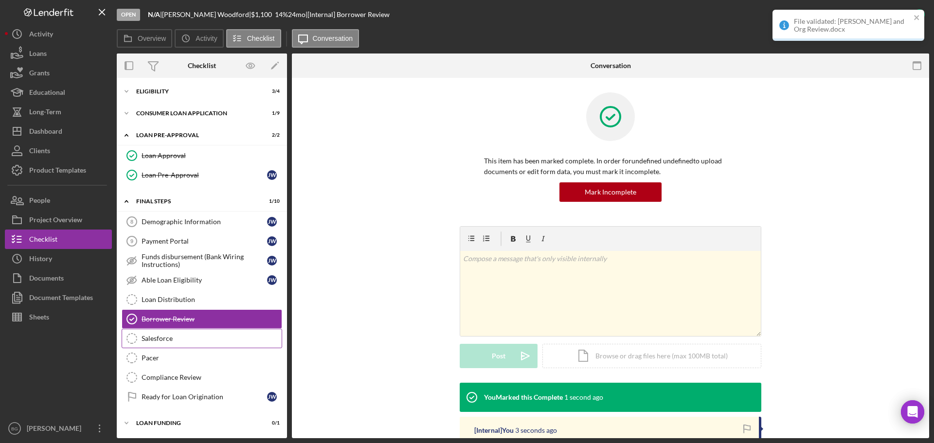
click at [164, 342] on div "Salesforce" at bounding box center [212, 339] width 140 height 8
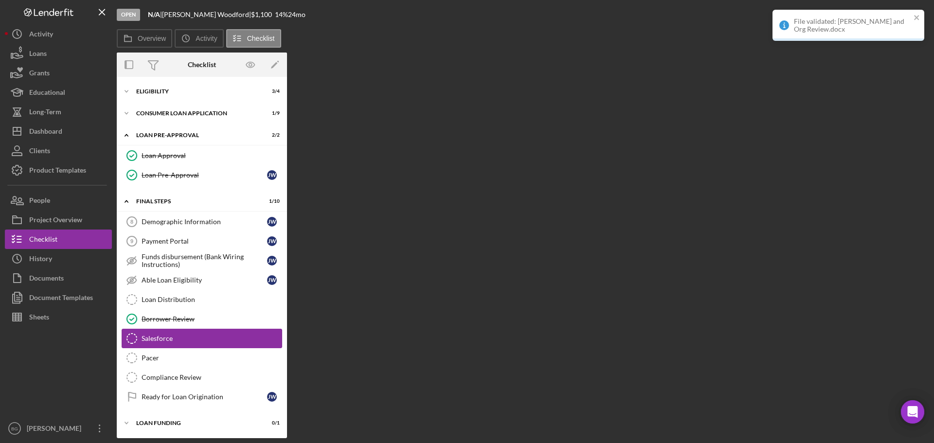
scroll to position [183, 0]
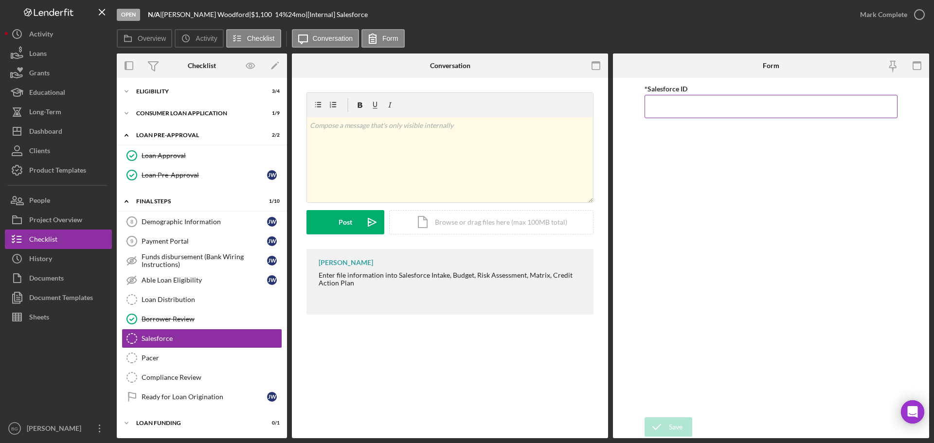
click at [667, 106] on input "*Salesforce ID" at bounding box center [770, 106] width 253 height 23
paste input "a0wPC000002KUYfYAO"
type input "a0wPC000002KUYfYAO"
click at [664, 422] on icon "submit" at bounding box center [656, 427] width 24 height 24
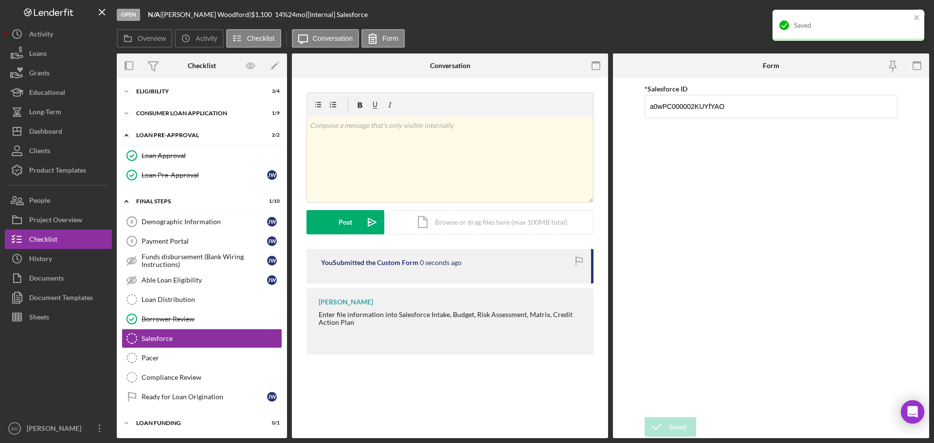
click at [874, 16] on div "Saved" at bounding box center [848, 25] width 152 height 31
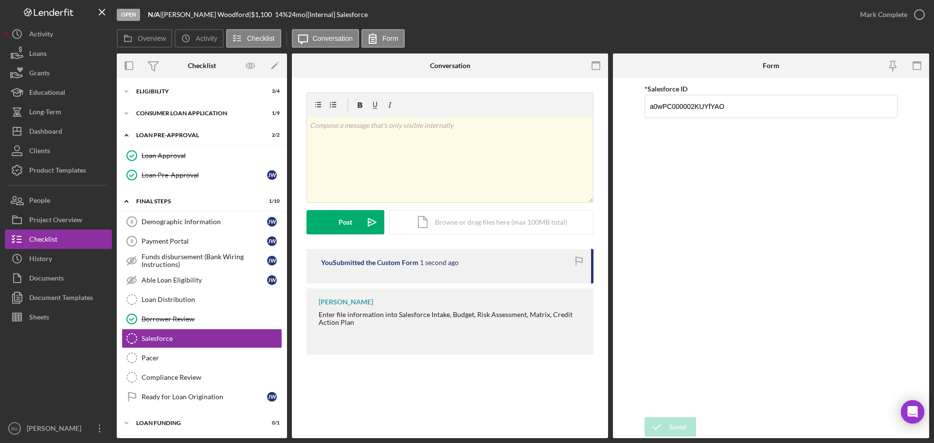
click at [899, 14] on div "Mark Complete" at bounding box center [883, 14] width 47 height 19
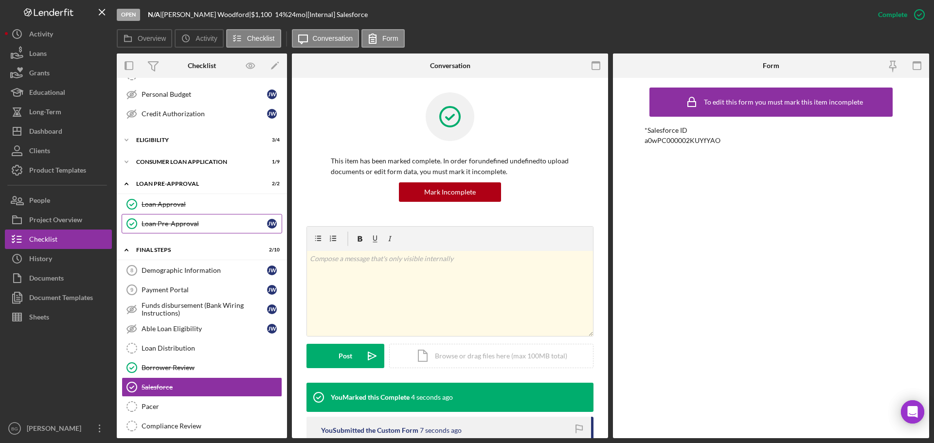
scroll to position [86, 0]
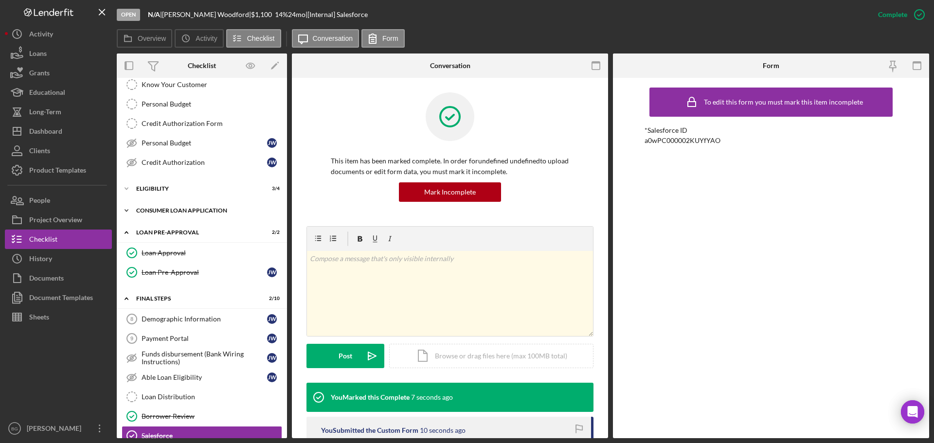
click at [192, 210] on div "Consumer Loan Application" at bounding box center [205, 211] width 139 height 6
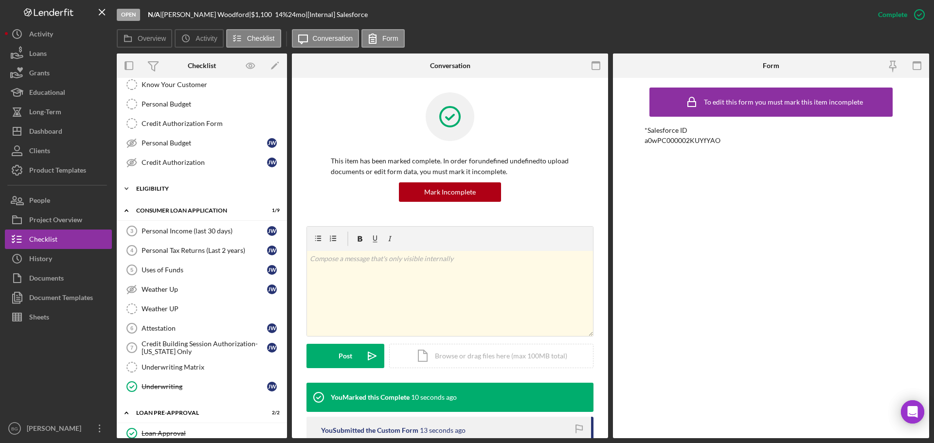
click at [182, 187] on div "Eligibility" at bounding box center [205, 189] width 139 height 6
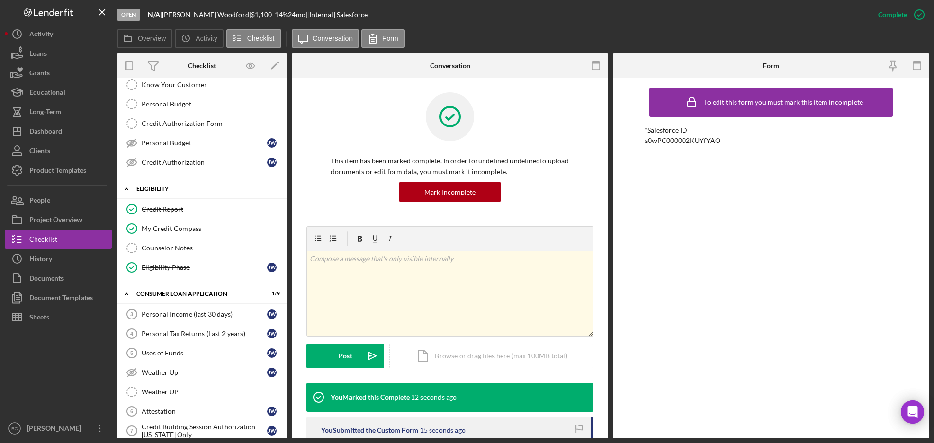
click at [182, 187] on div "Eligibility" at bounding box center [205, 189] width 139 height 6
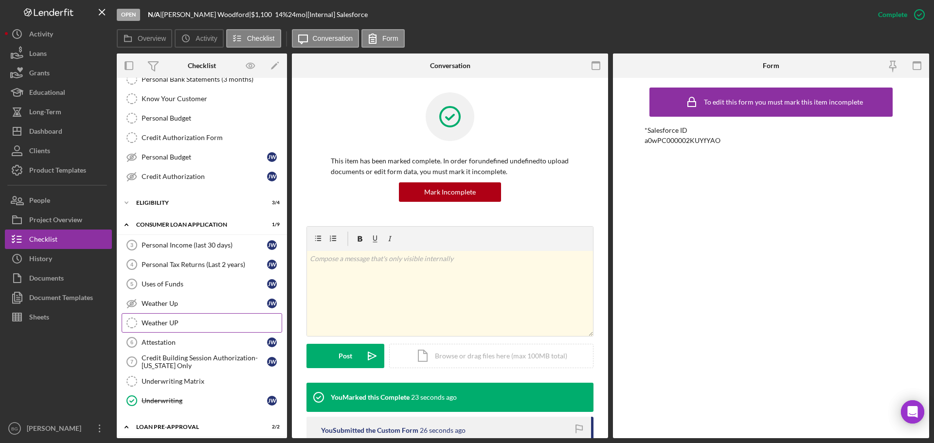
scroll to position [0, 0]
